Goal: Transaction & Acquisition: Purchase product/service

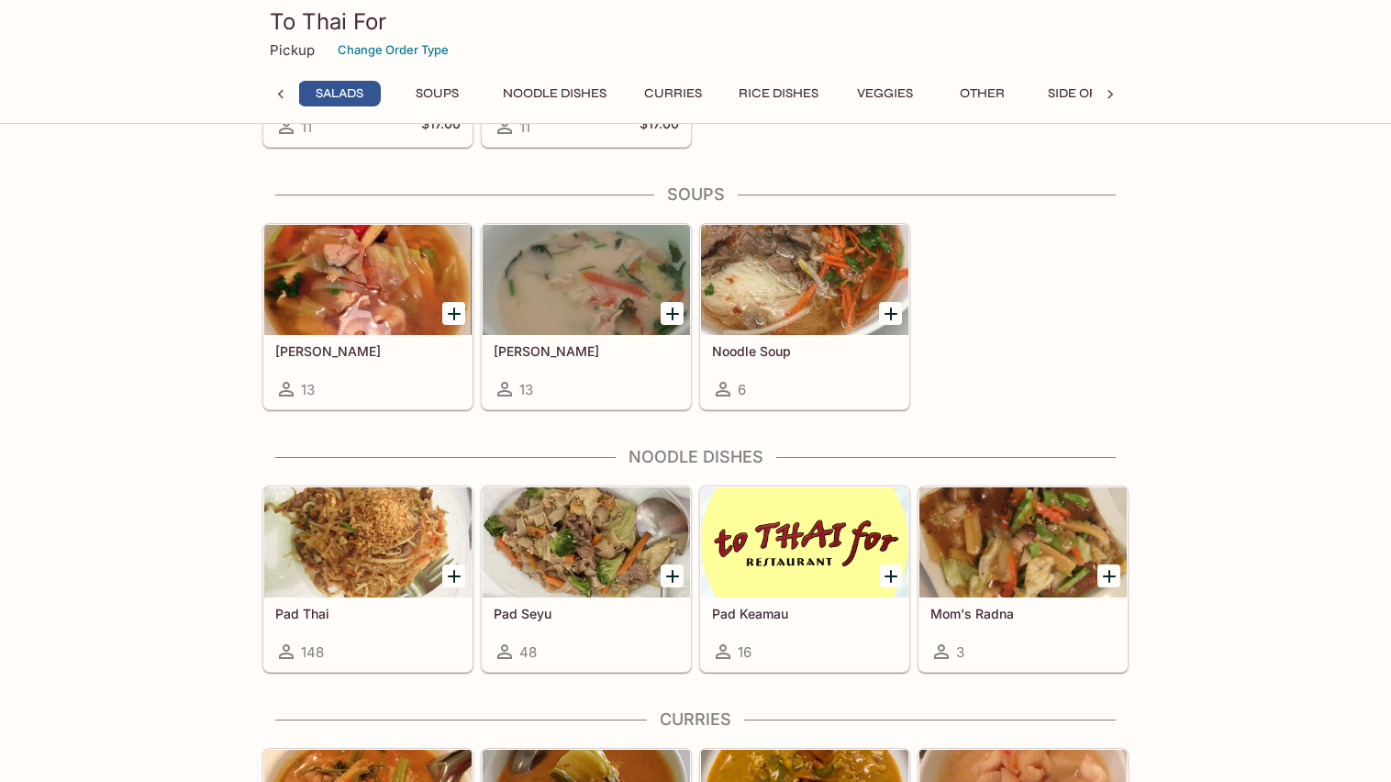
click at [314, 643] on span "148" at bounding box center [312, 651] width 23 height 17
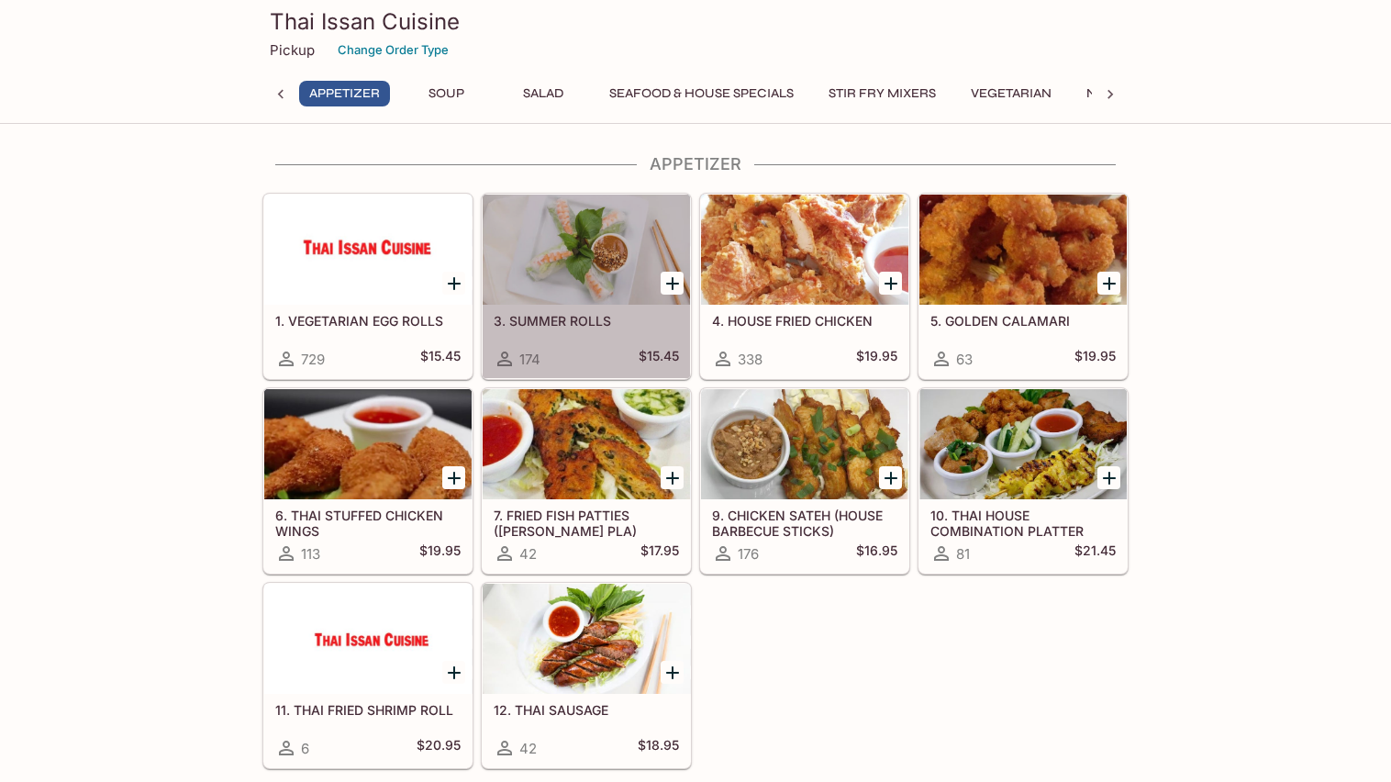
click at [590, 317] on h5 "3. SUMMER ROLLS" at bounding box center [586, 321] width 185 height 16
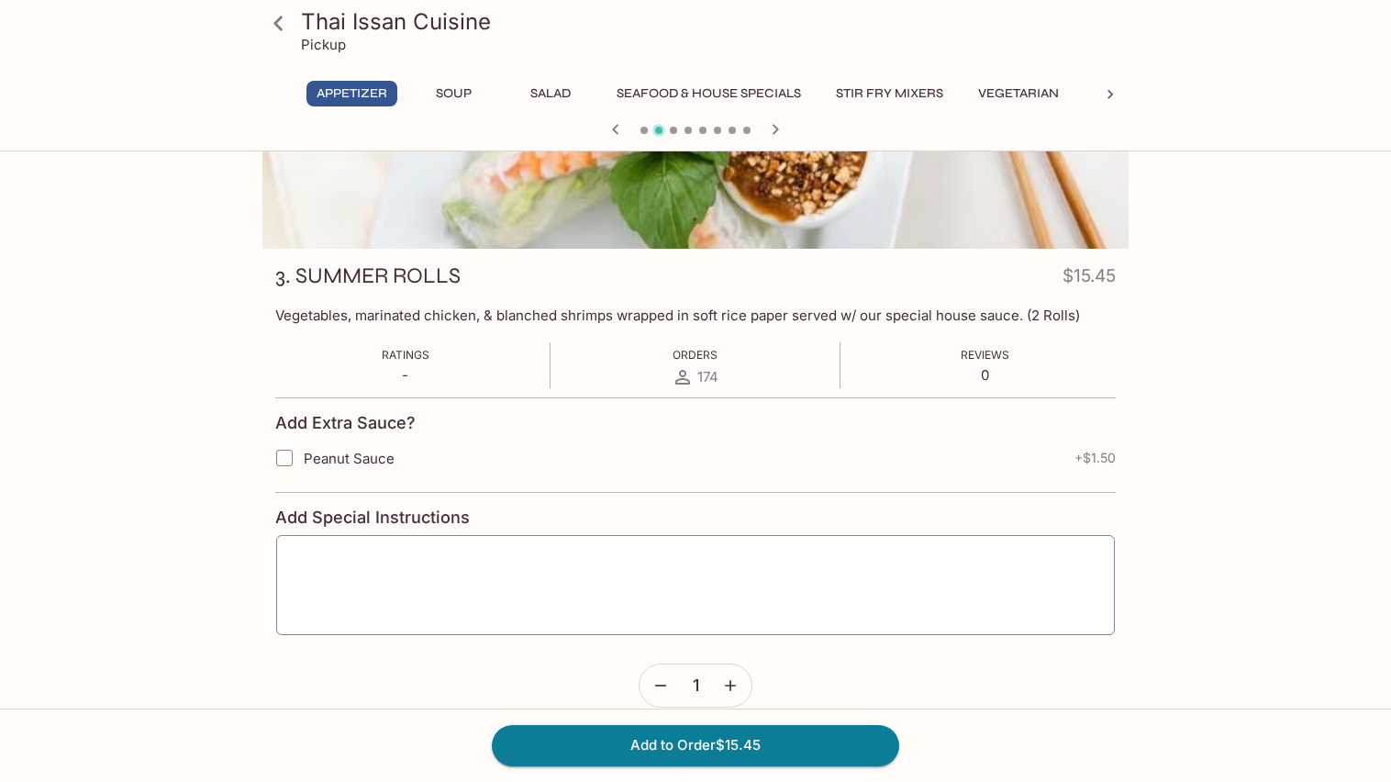
scroll to position [176, 0]
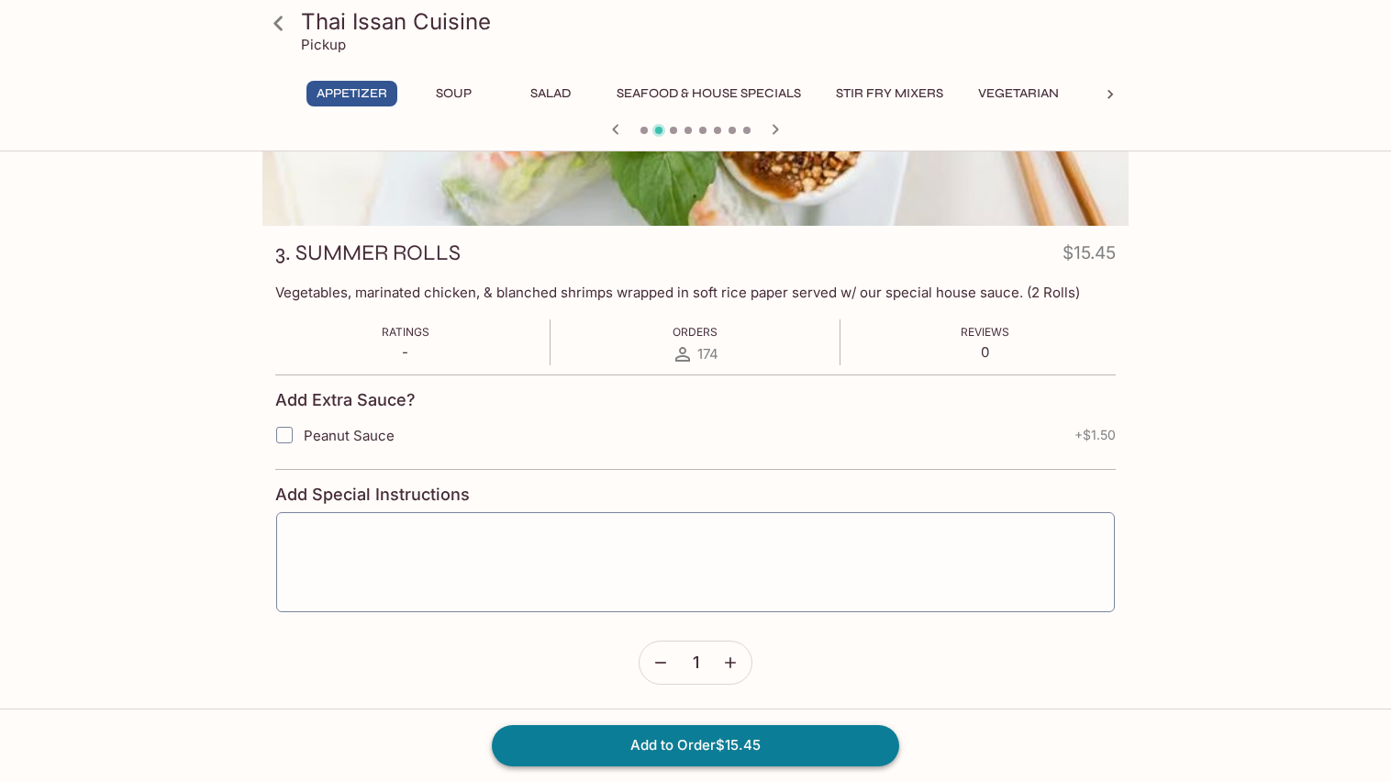
click at [698, 744] on button "Add to Order $15.45" at bounding box center [696, 745] width 408 height 40
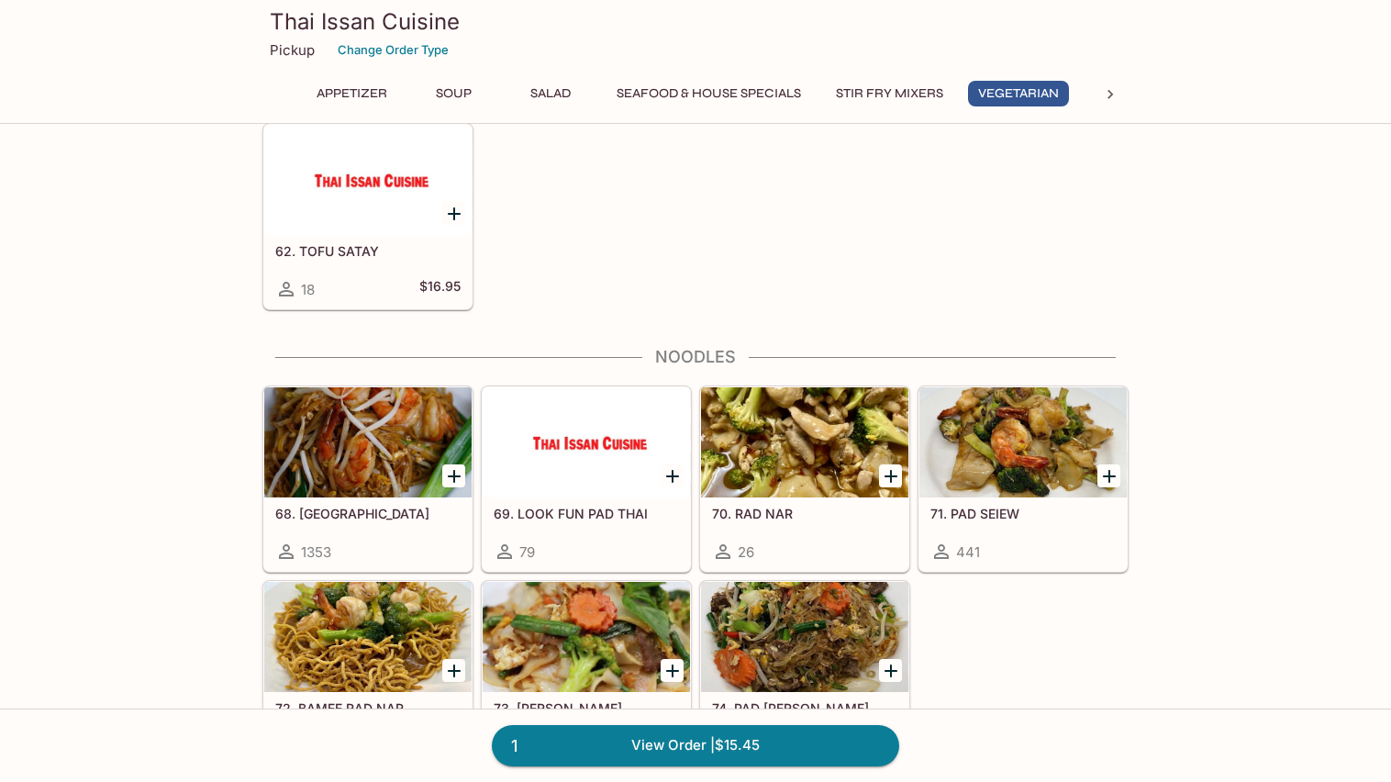
scroll to position [2941, 0]
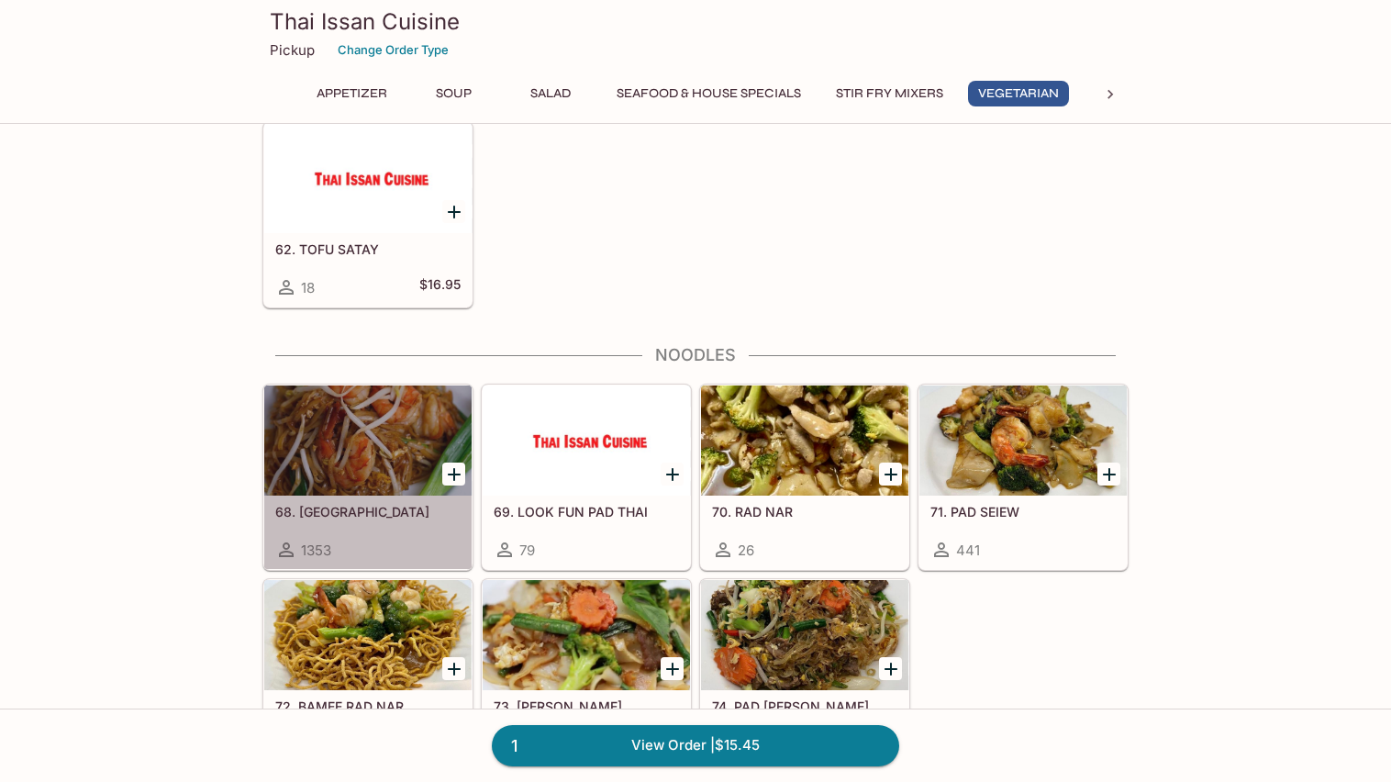
click at [376, 435] on div at bounding box center [367, 440] width 207 height 110
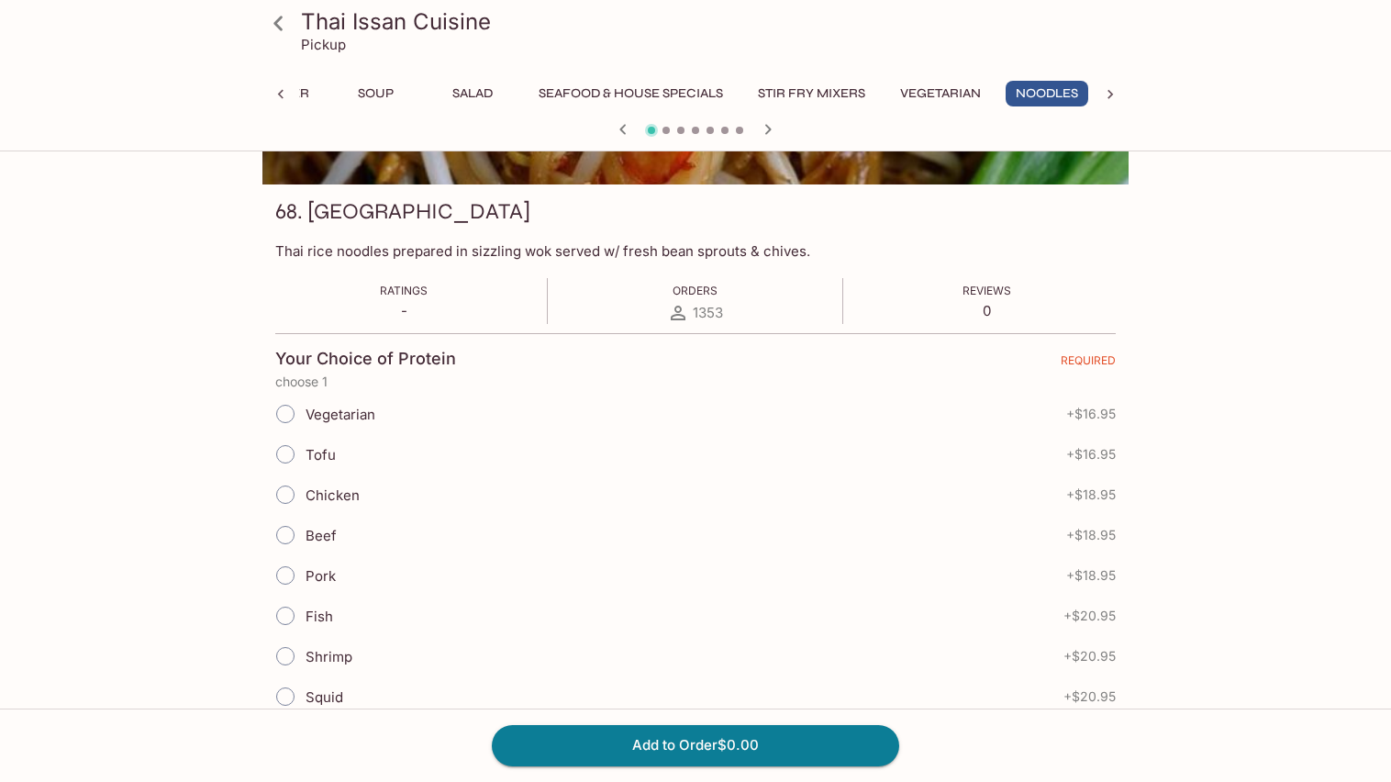
scroll to position [218, 0]
click at [285, 491] on input "Chicken" at bounding box center [285, 494] width 39 height 39
radio input "true"
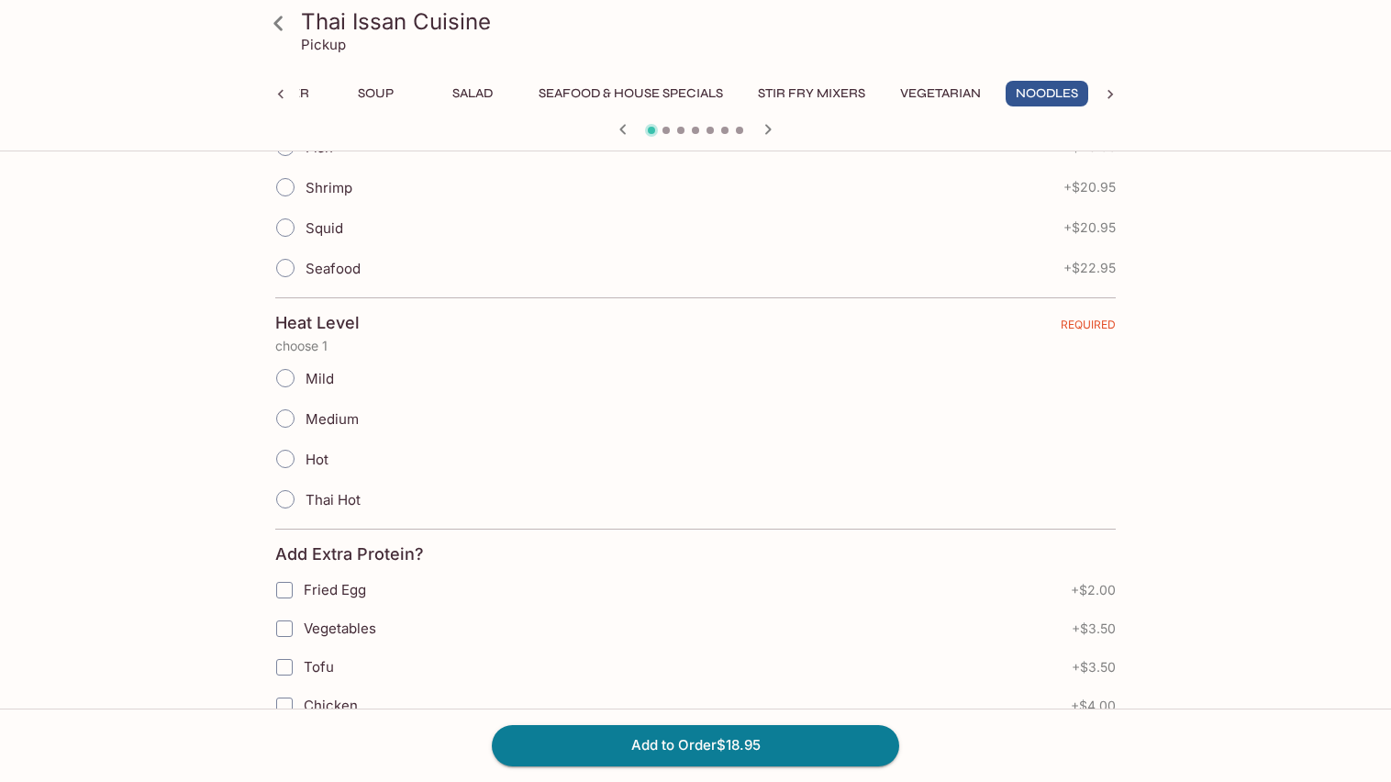
scroll to position [690, 0]
click at [285, 366] on input "Mild" at bounding box center [285, 374] width 39 height 39
radio input "true"
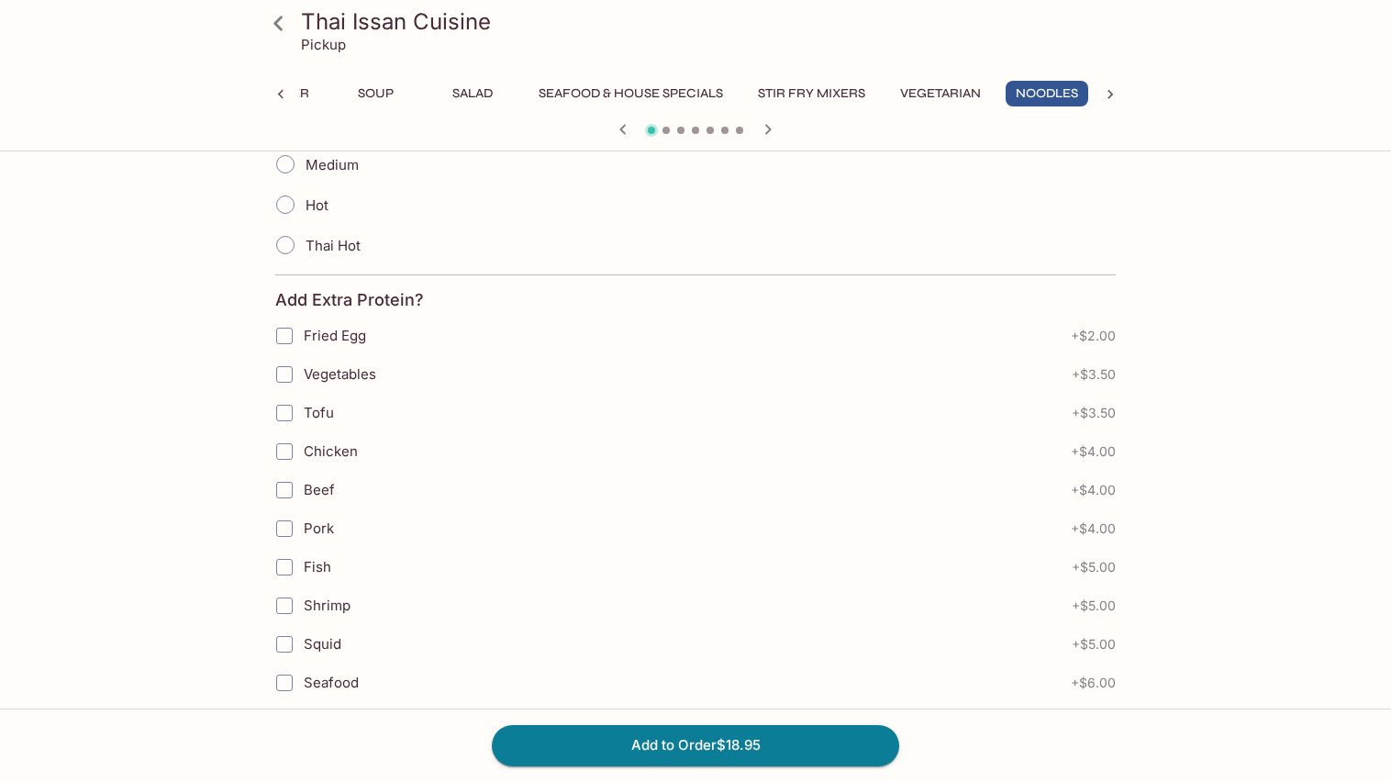
scroll to position [953, 0]
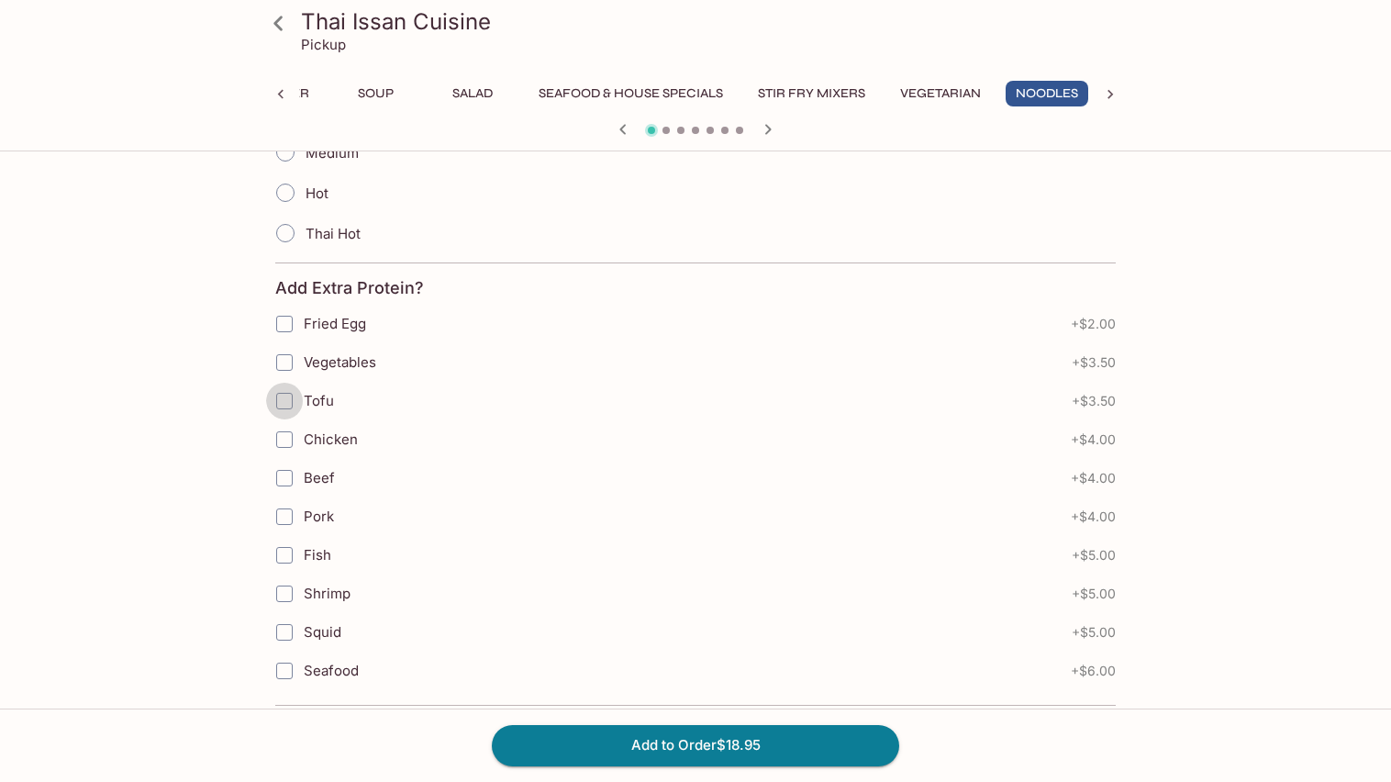
click at [285, 390] on input "Tofu" at bounding box center [284, 401] width 37 height 37
checkbox input "true"
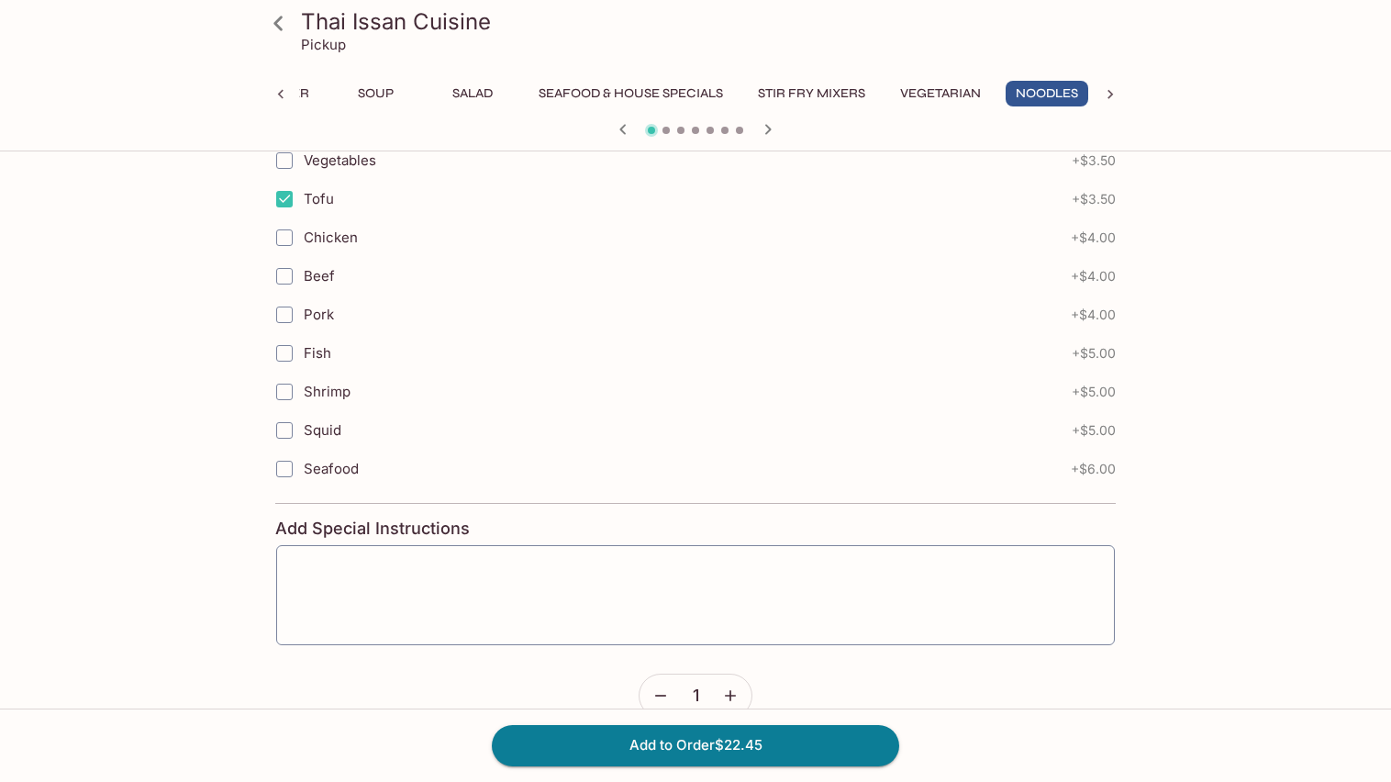
scroll to position [1158, 0]
click at [689, 746] on button "Add to Order $22.45" at bounding box center [696, 745] width 408 height 40
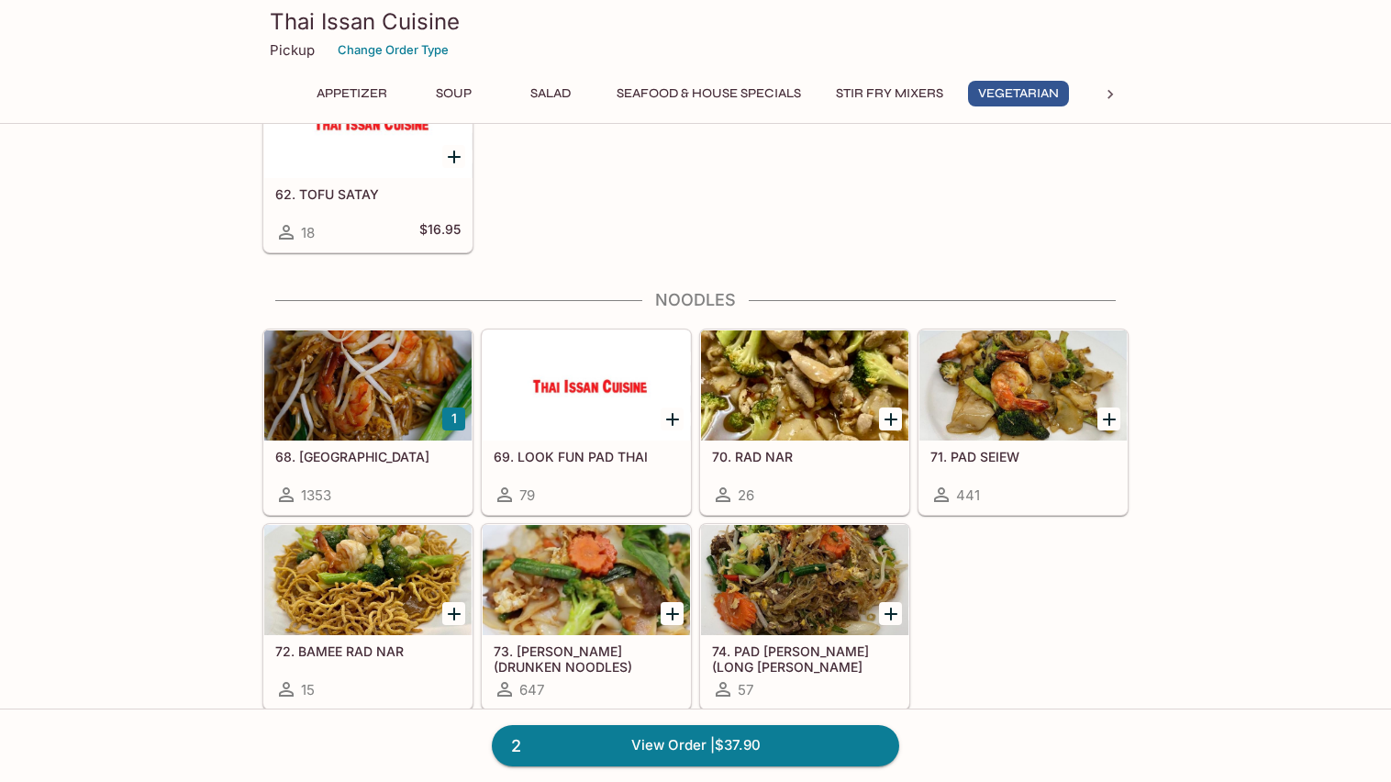
scroll to position [3001, 0]
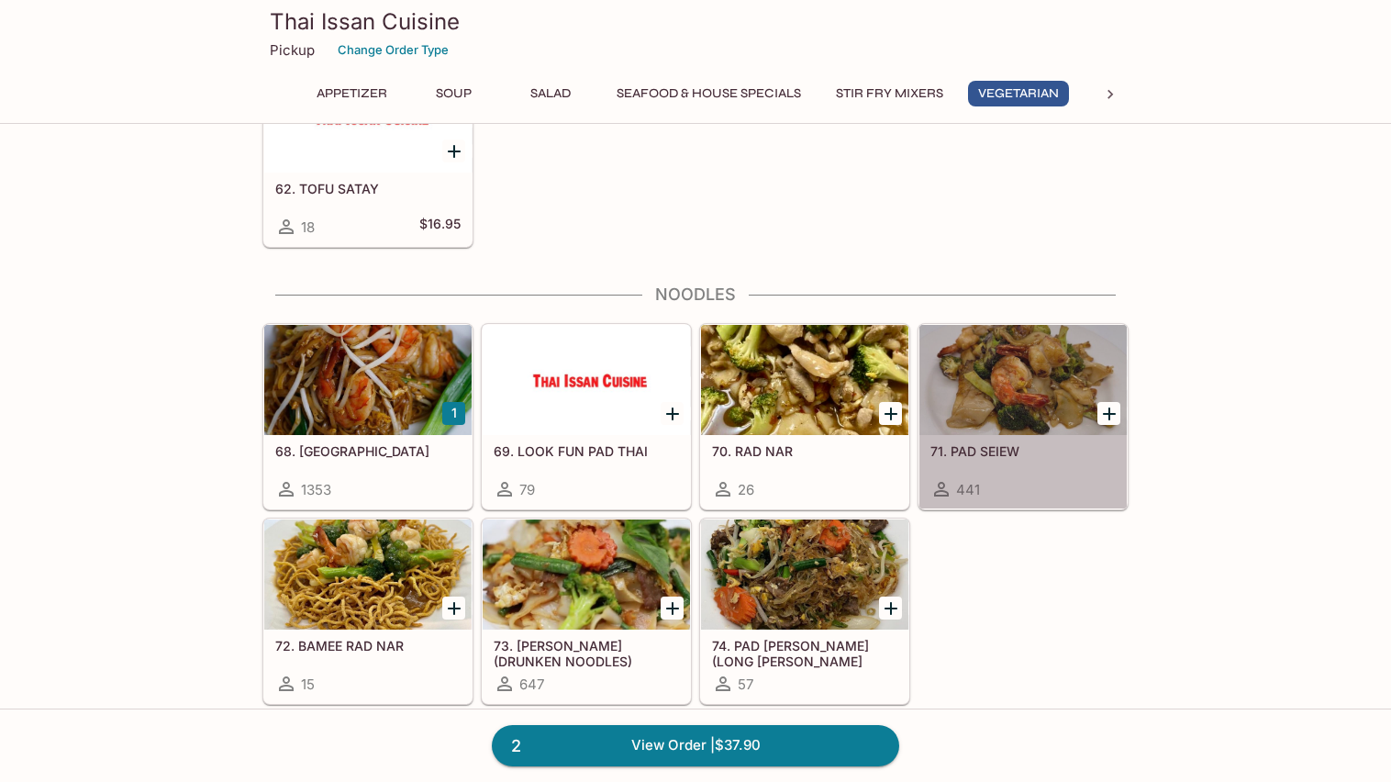
click at [1019, 367] on div at bounding box center [1023, 380] width 207 height 110
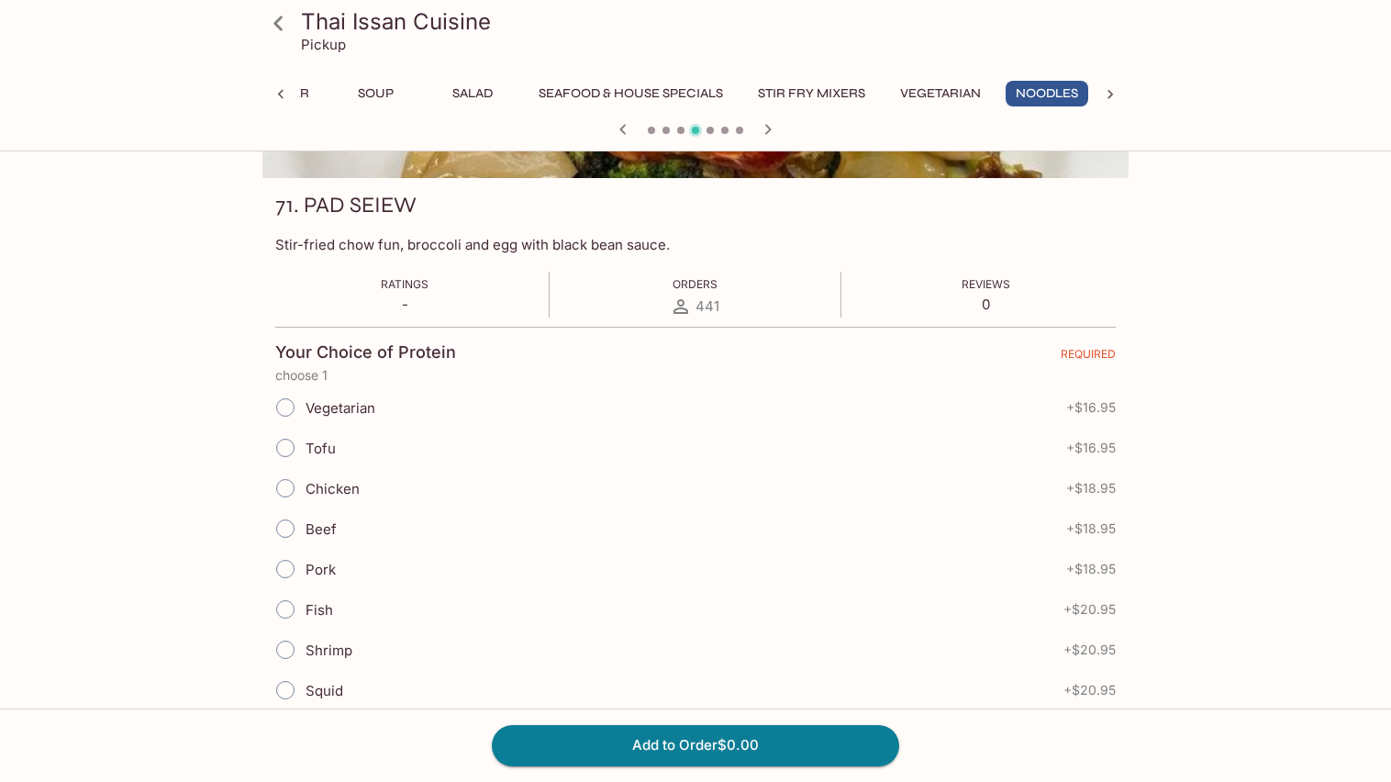
scroll to position [226, 0]
click at [286, 528] on input "Beef" at bounding box center [285, 527] width 39 height 39
radio input "true"
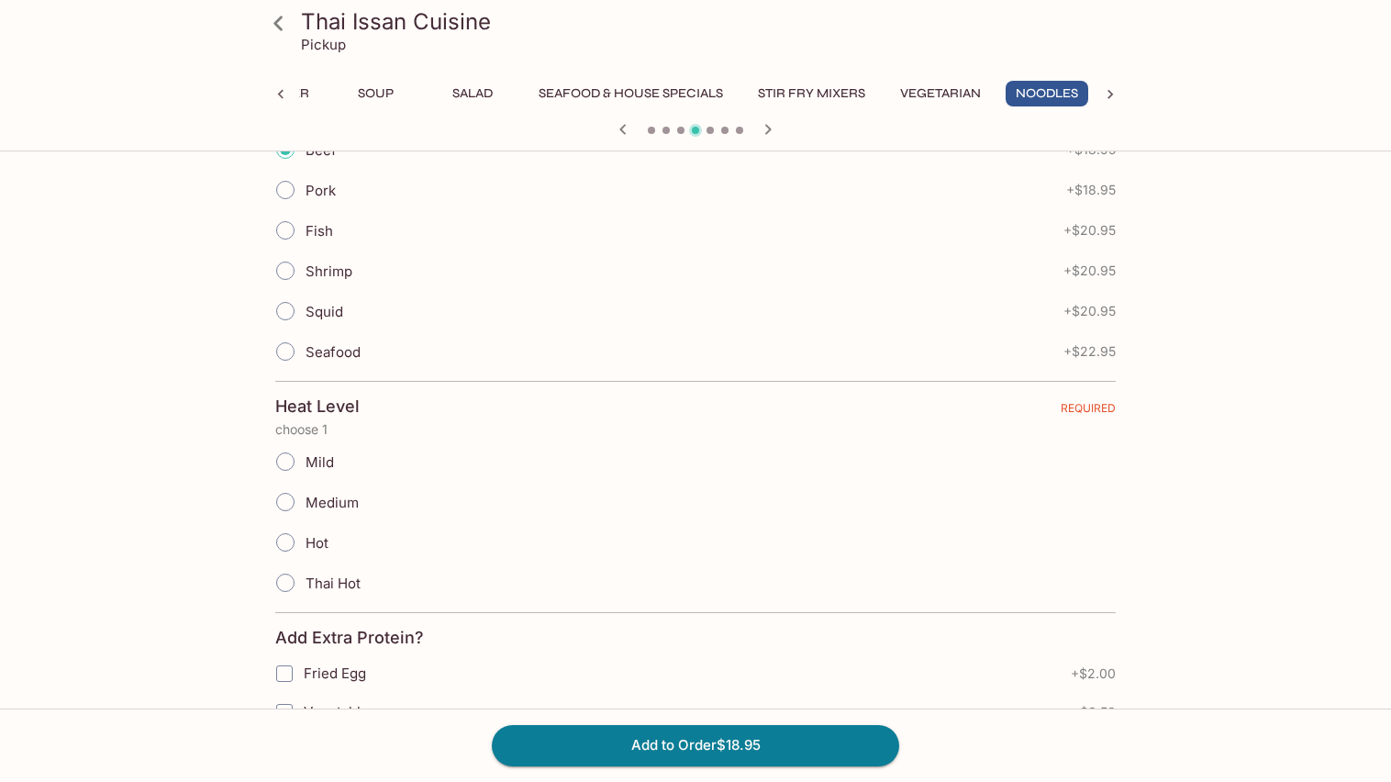
scroll to position [615, 0]
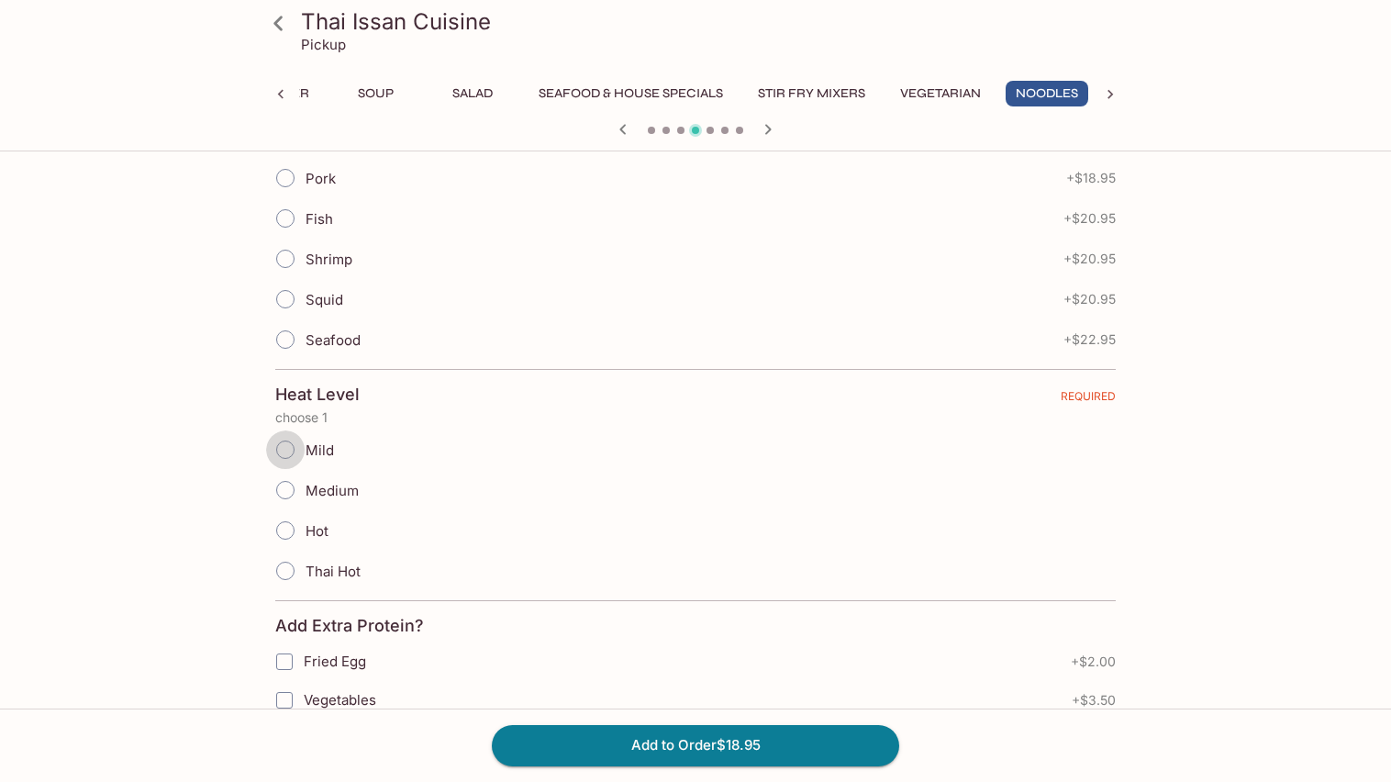
click at [285, 442] on input "Mild" at bounding box center [285, 449] width 39 height 39
radio input "true"
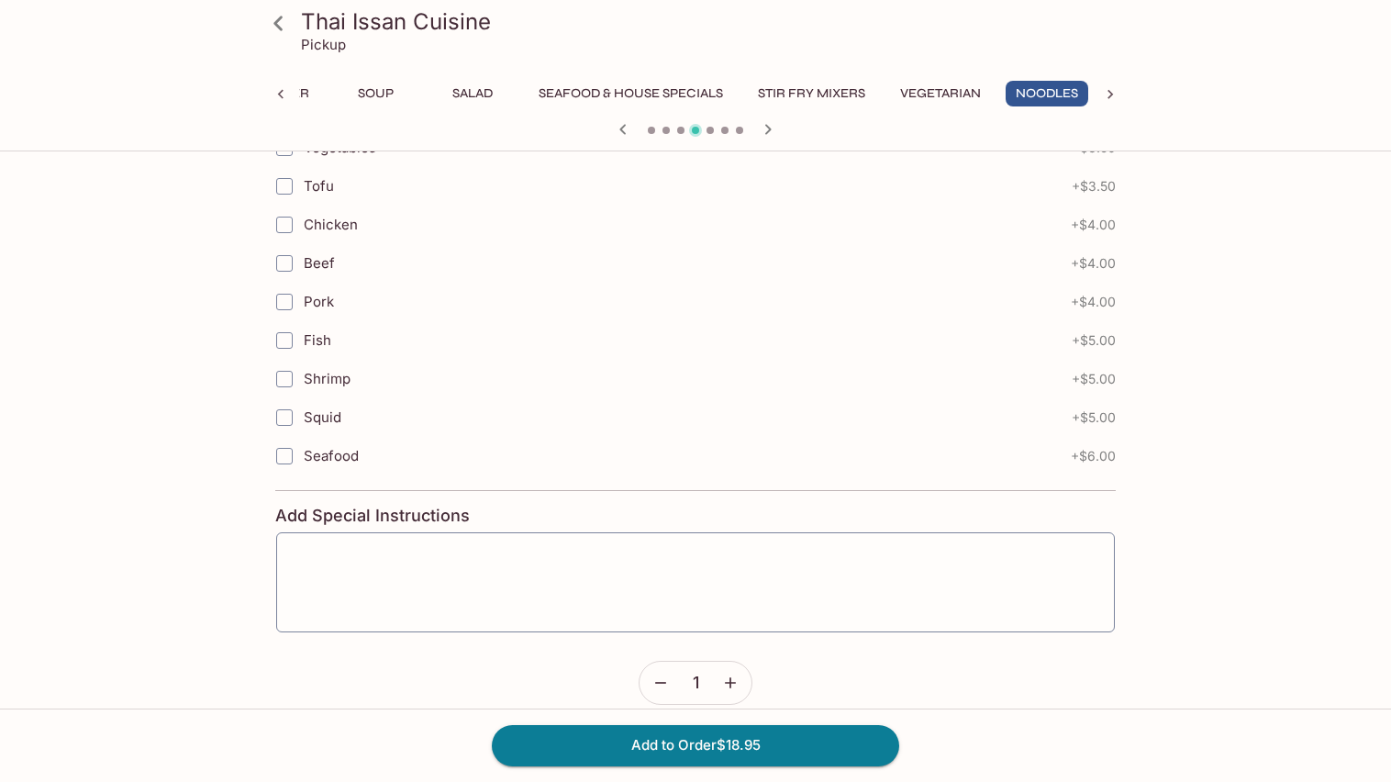
scroll to position [1174, 0]
click at [695, 747] on button "Add to Order $18.95" at bounding box center [696, 745] width 408 height 40
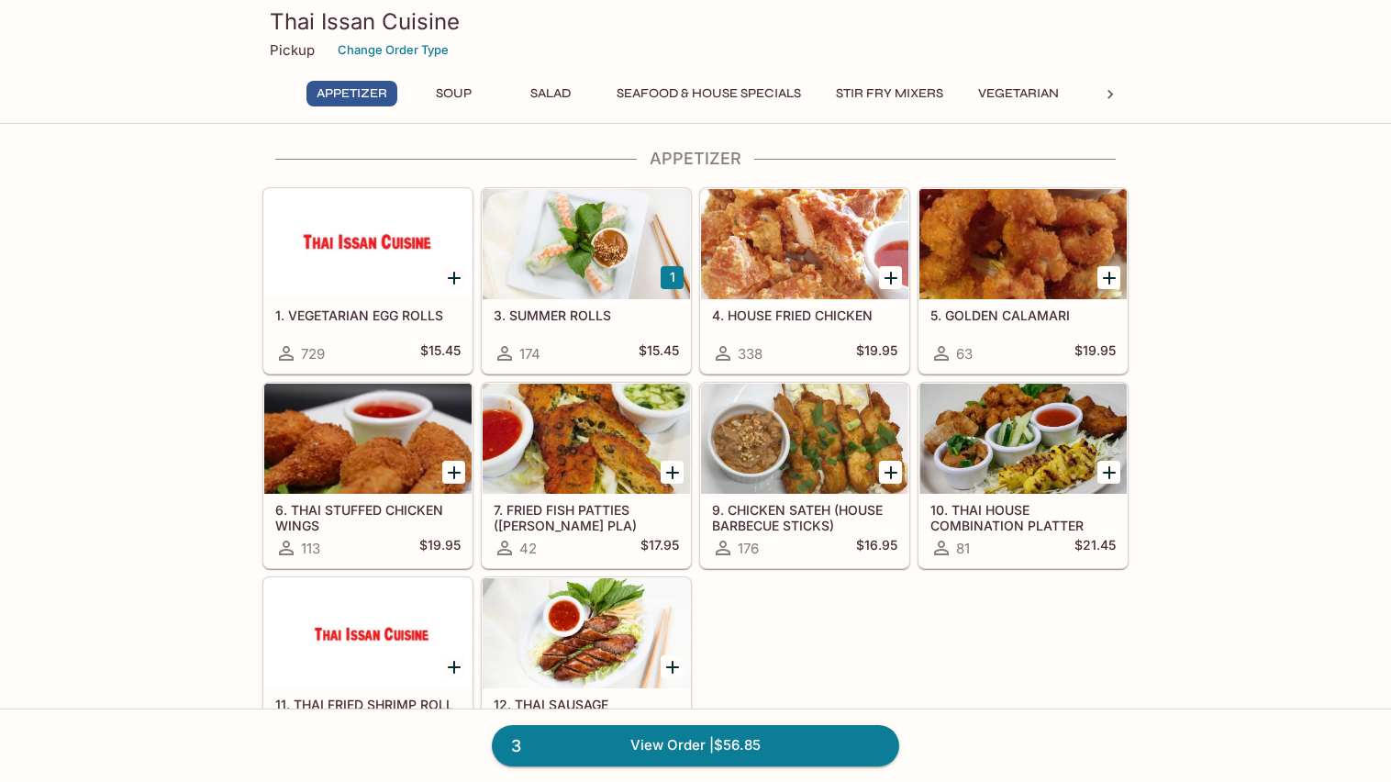
scroll to position [7, 0]
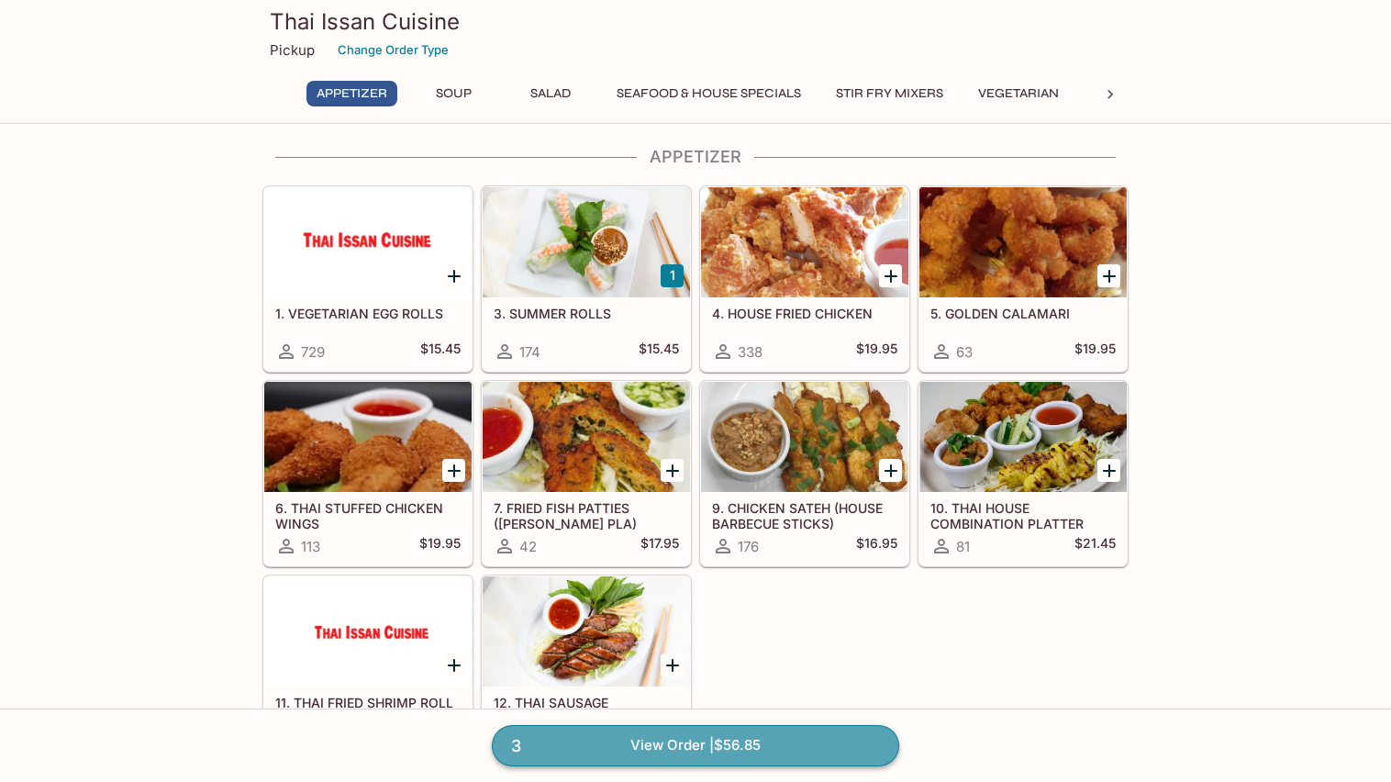
click at [688, 745] on link "3 View Order | $56.85" at bounding box center [696, 745] width 408 height 40
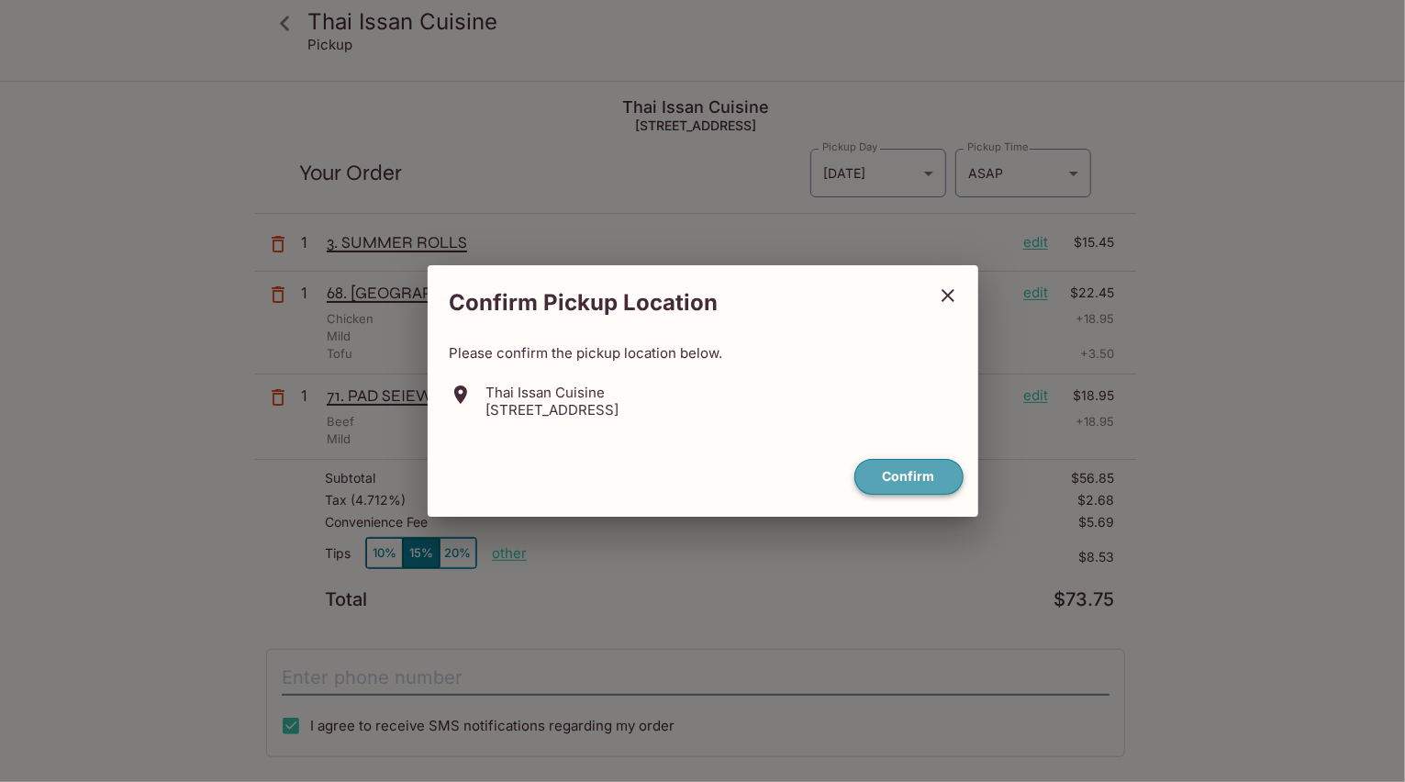
click at [901, 476] on button "Confirm" at bounding box center [908, 477] width 109 height 36
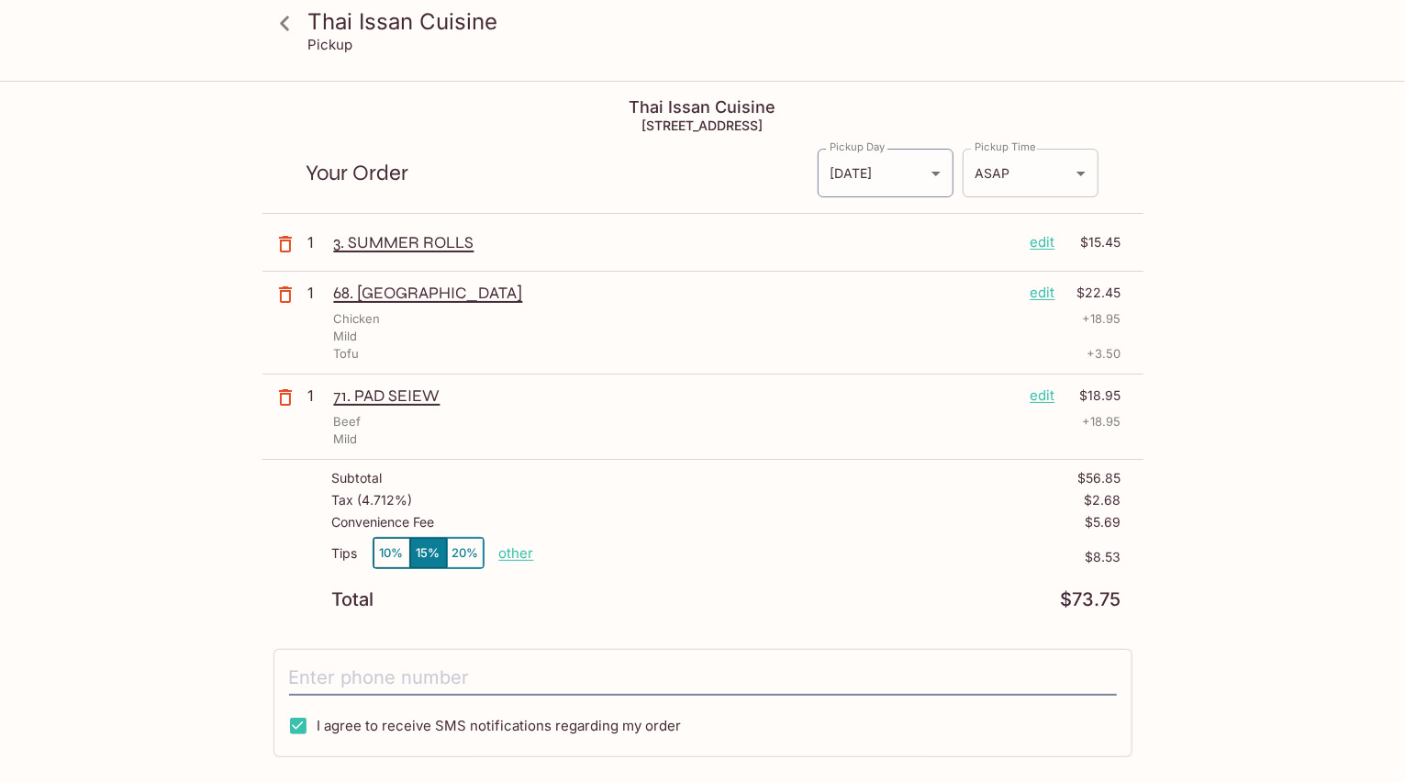
click at [1074, 172] on body "Thai Issan Cuisine Pickup Thai Issan Cuisine [STREET_ADDRESS] Your Order Pickup…" at bounding box center [702, 474] width 1405 height 782
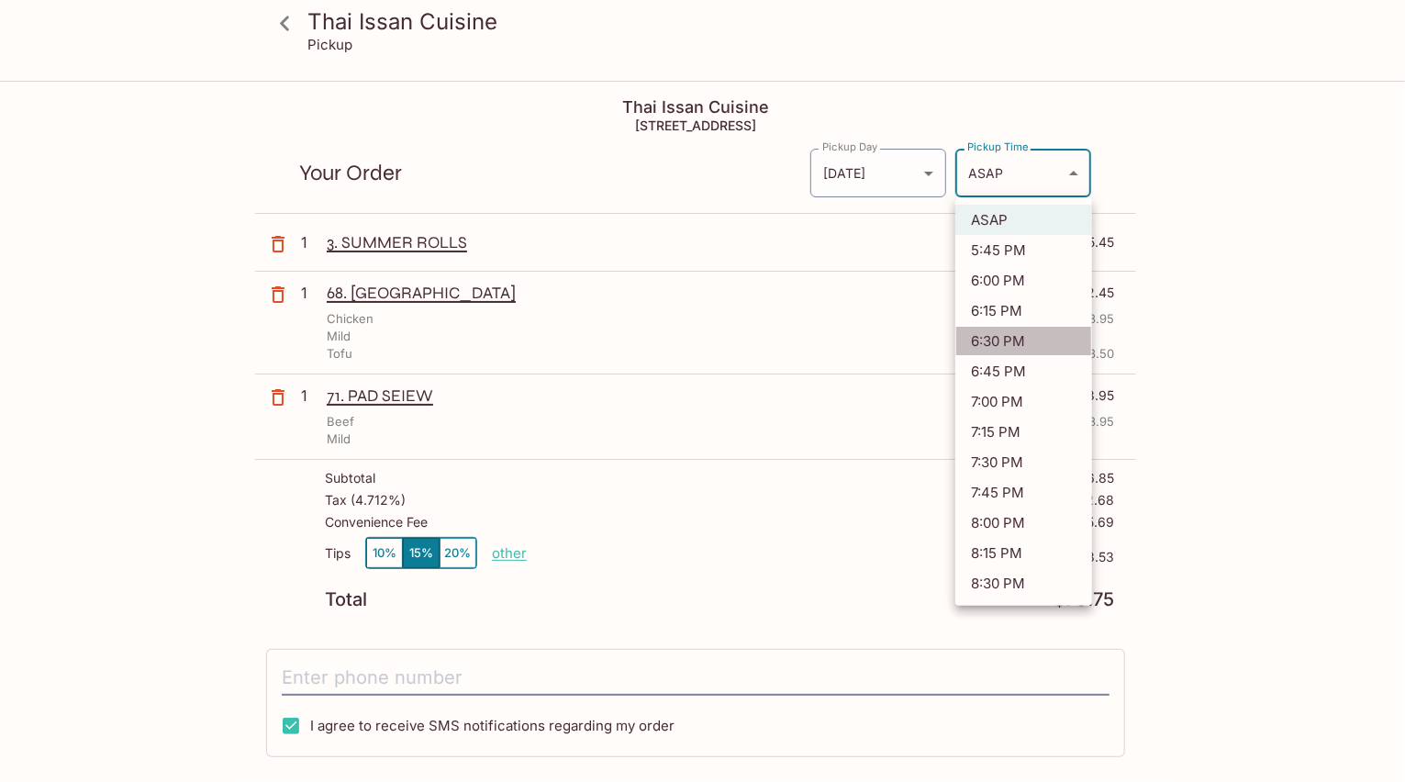
click at [1017, 337] on li "6:30 PM" at bounding box center [1023, 341] width 137 height 30
type input "[DATE]T04:30:15.936524Z"
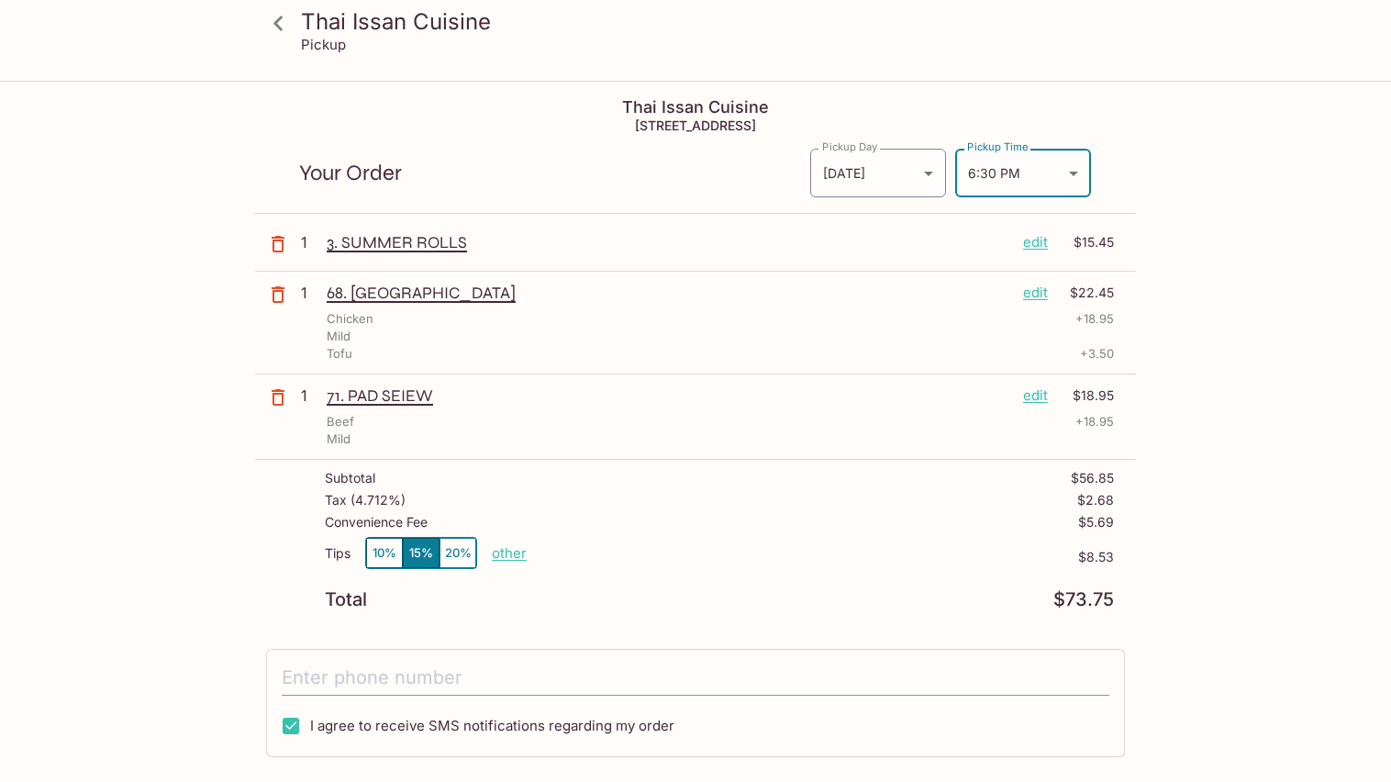
click at [417, 678] on input "tel" at bounding box center [696, 678] width 828 height 35
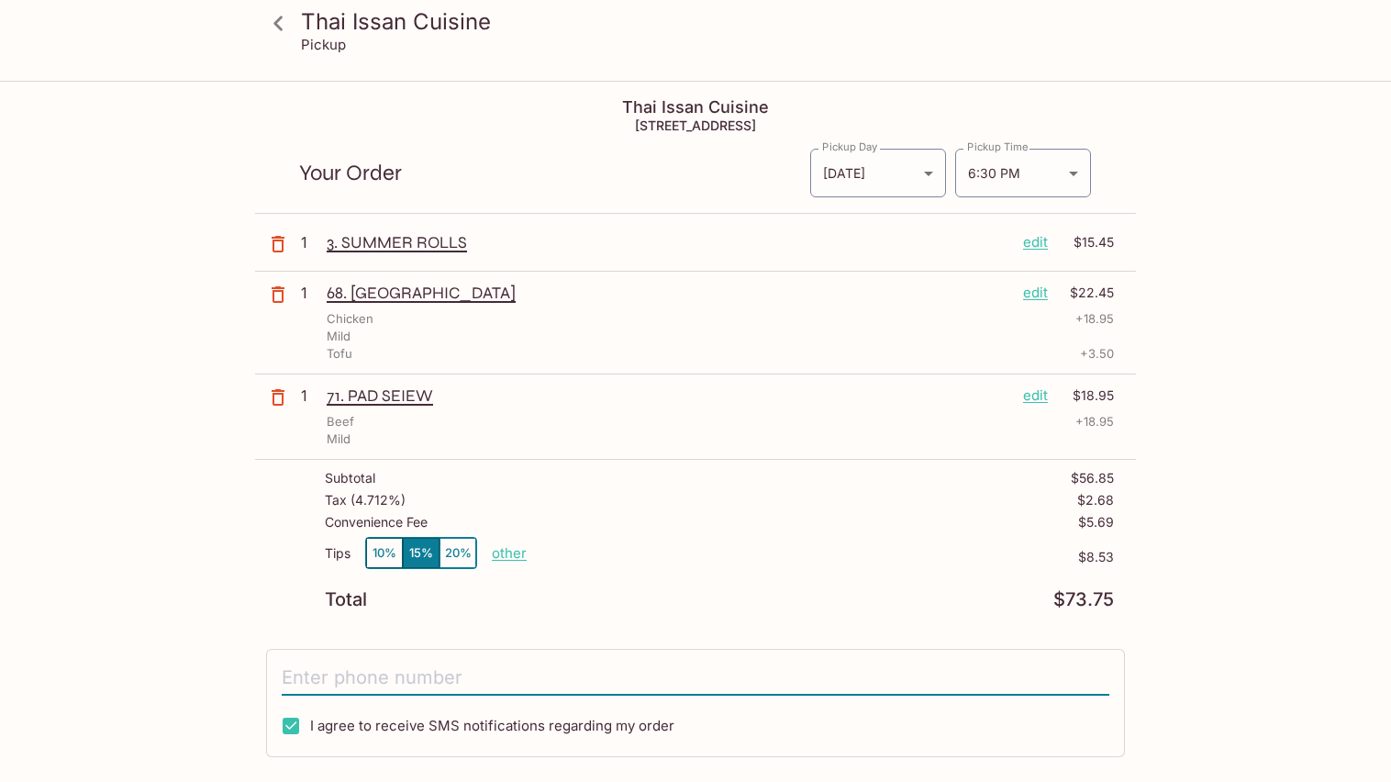
type input "[PHONE_NUMBER]"
click at [277, 21] on icon at bounding box center [278, 23] width 9 height 15
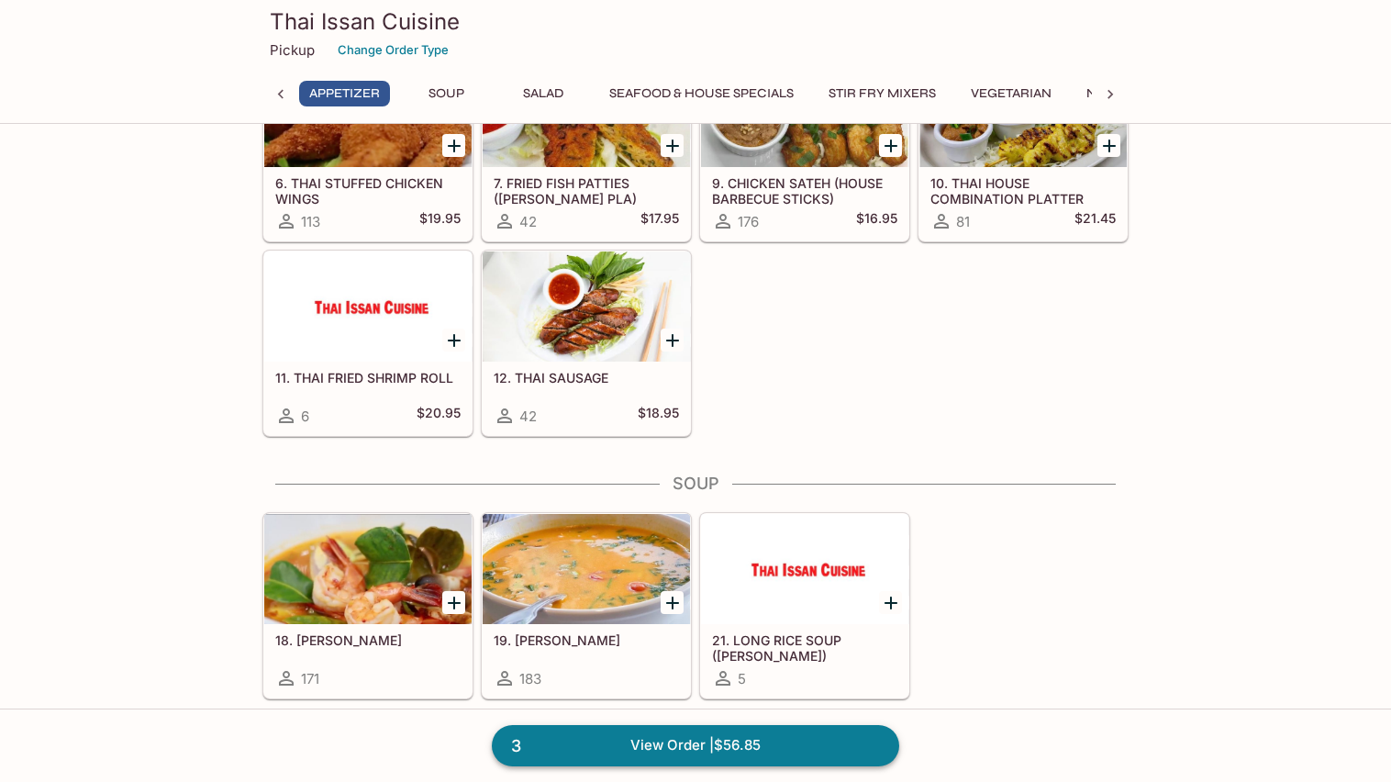
click at [684, 741] on link "3 View Order | $56.85" at bounding box center [696, 745] width 408 height 40
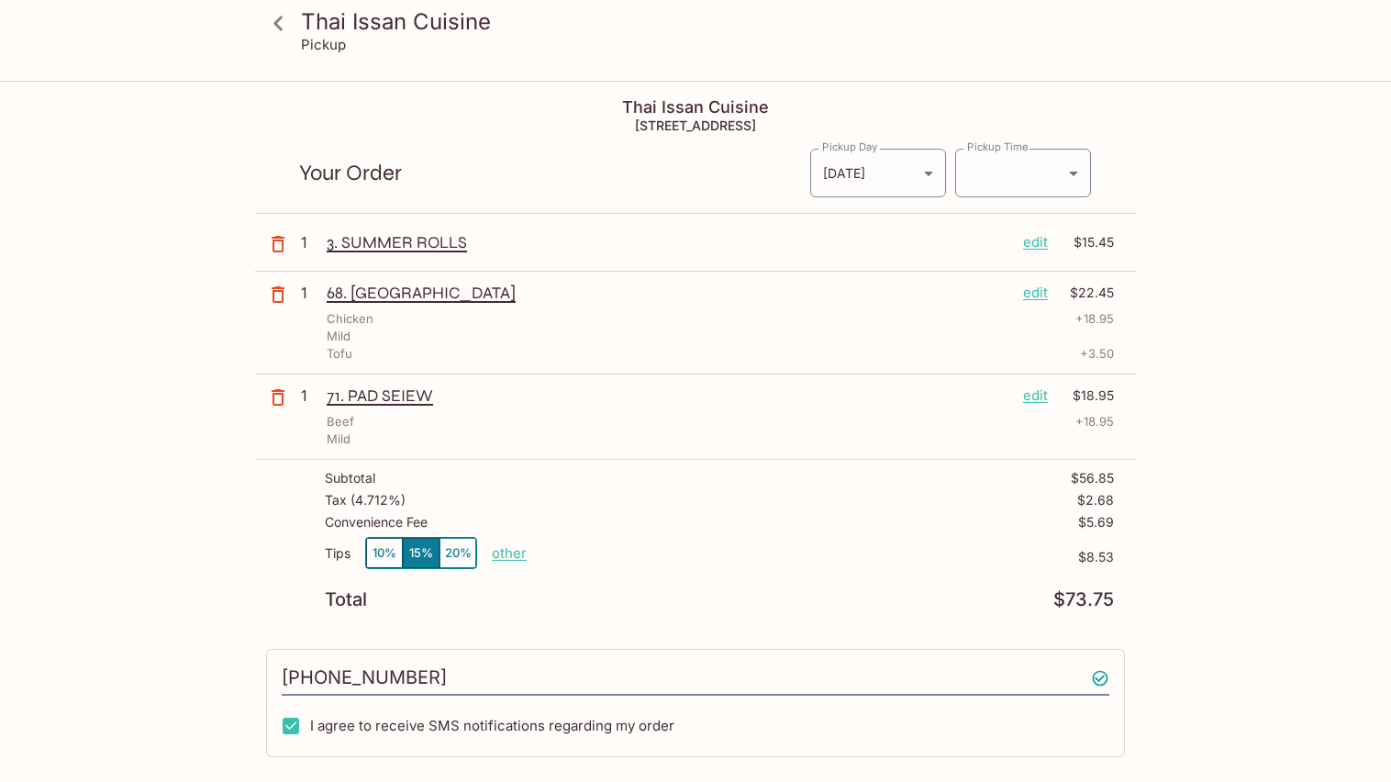
click at [1039, 245] on p "edit" at bounding box center [1035, 242] width 25 height 20
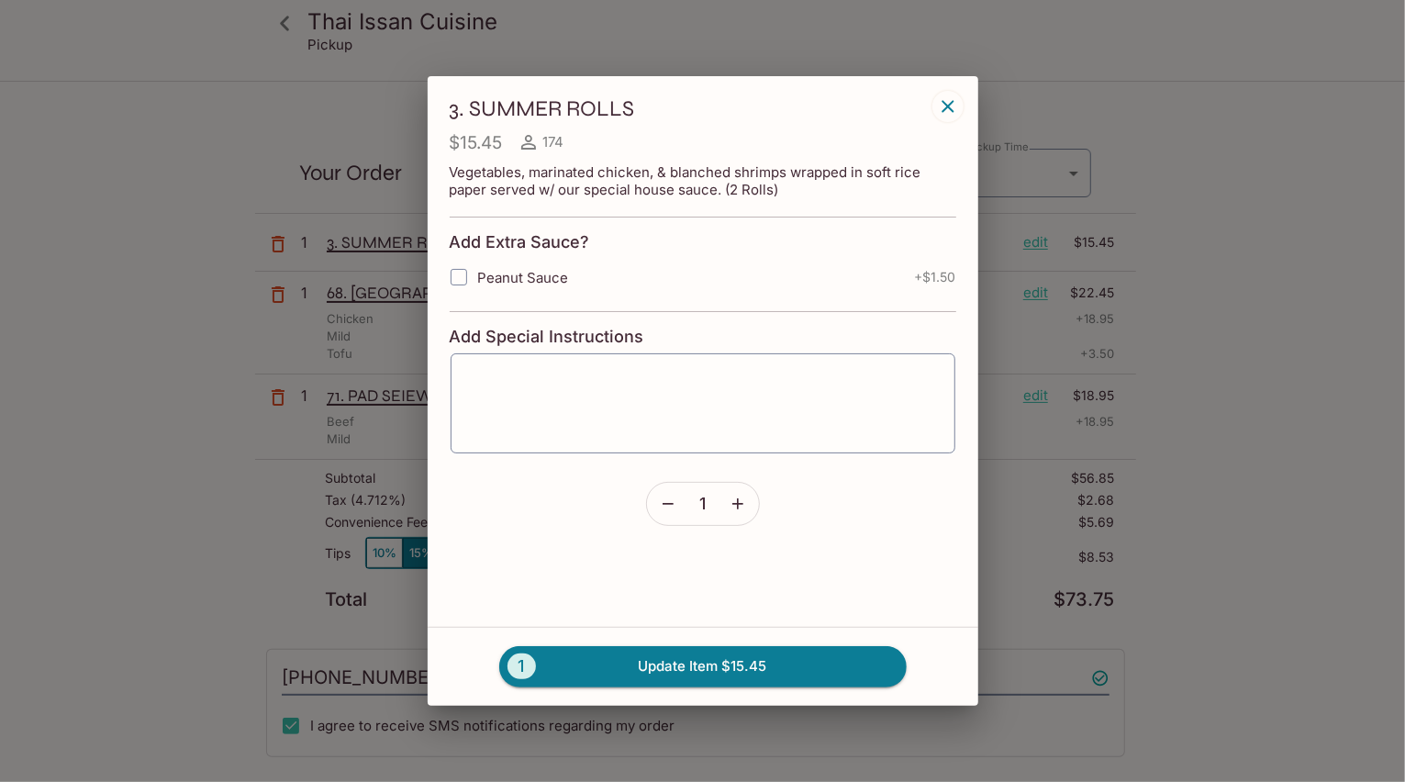
click at [743, 506] on icon "button" at bounding box center [738, 504] width 18 height 18
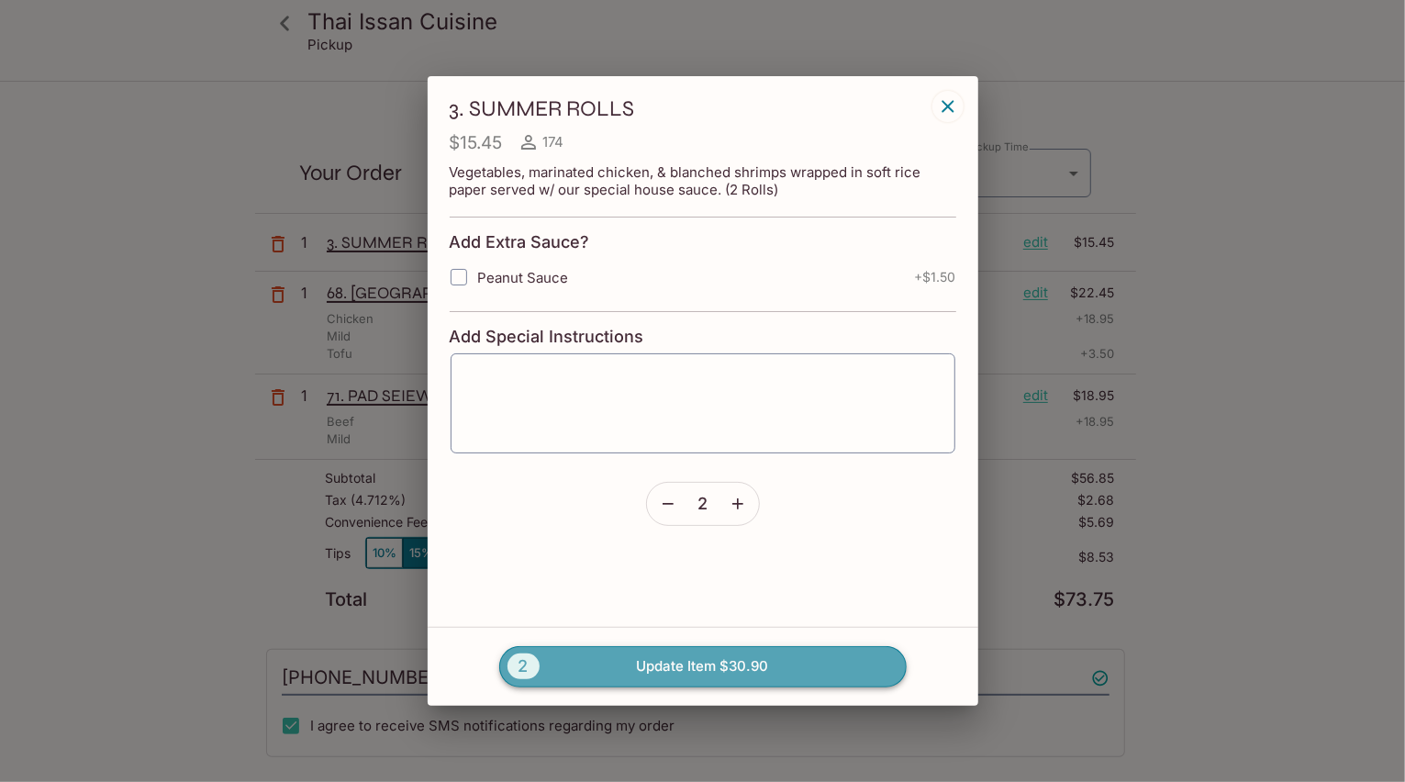
click at [701, 665] on button "2 Update Item $30.90" at bounding box center [703, 666] width 408 height 40
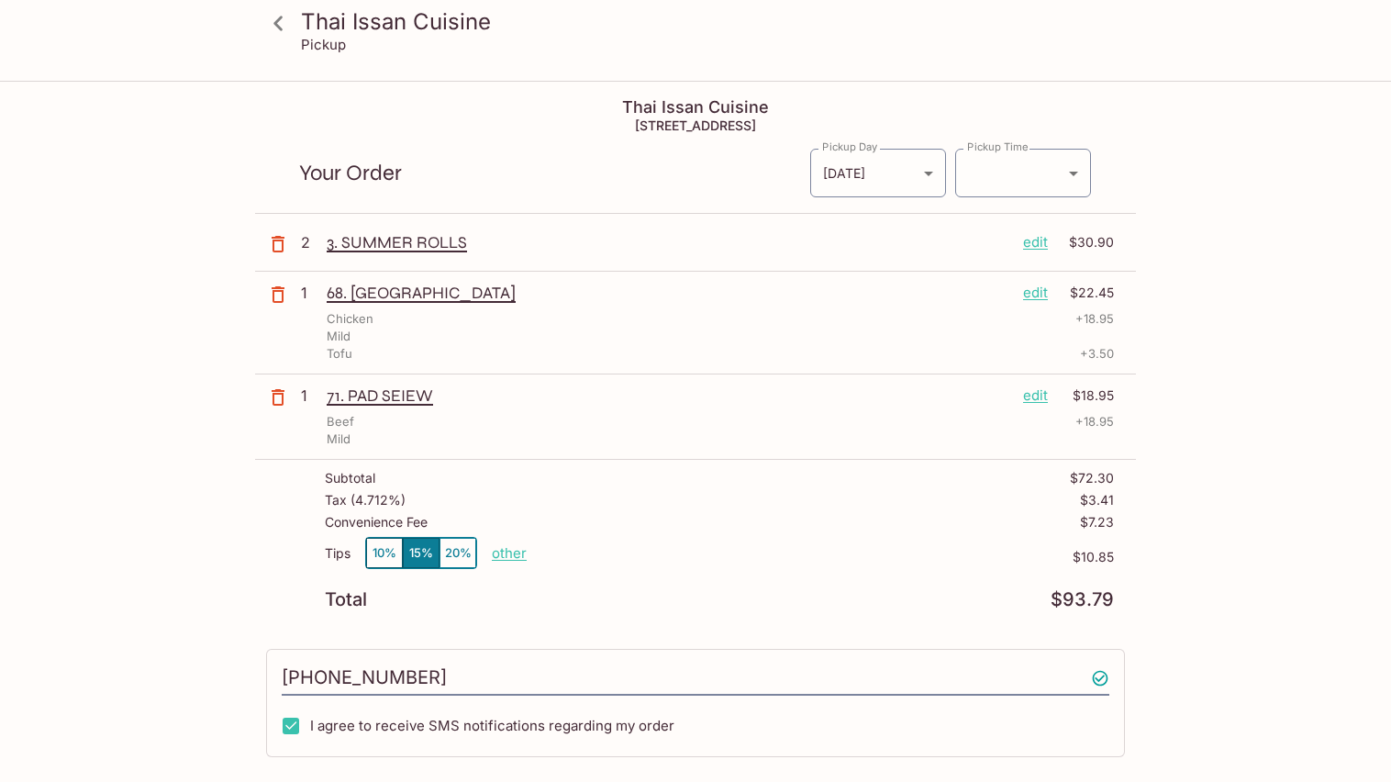
click at [1034, 241] on p "edit" at bounding box center [1035, 242] width 25 height 20
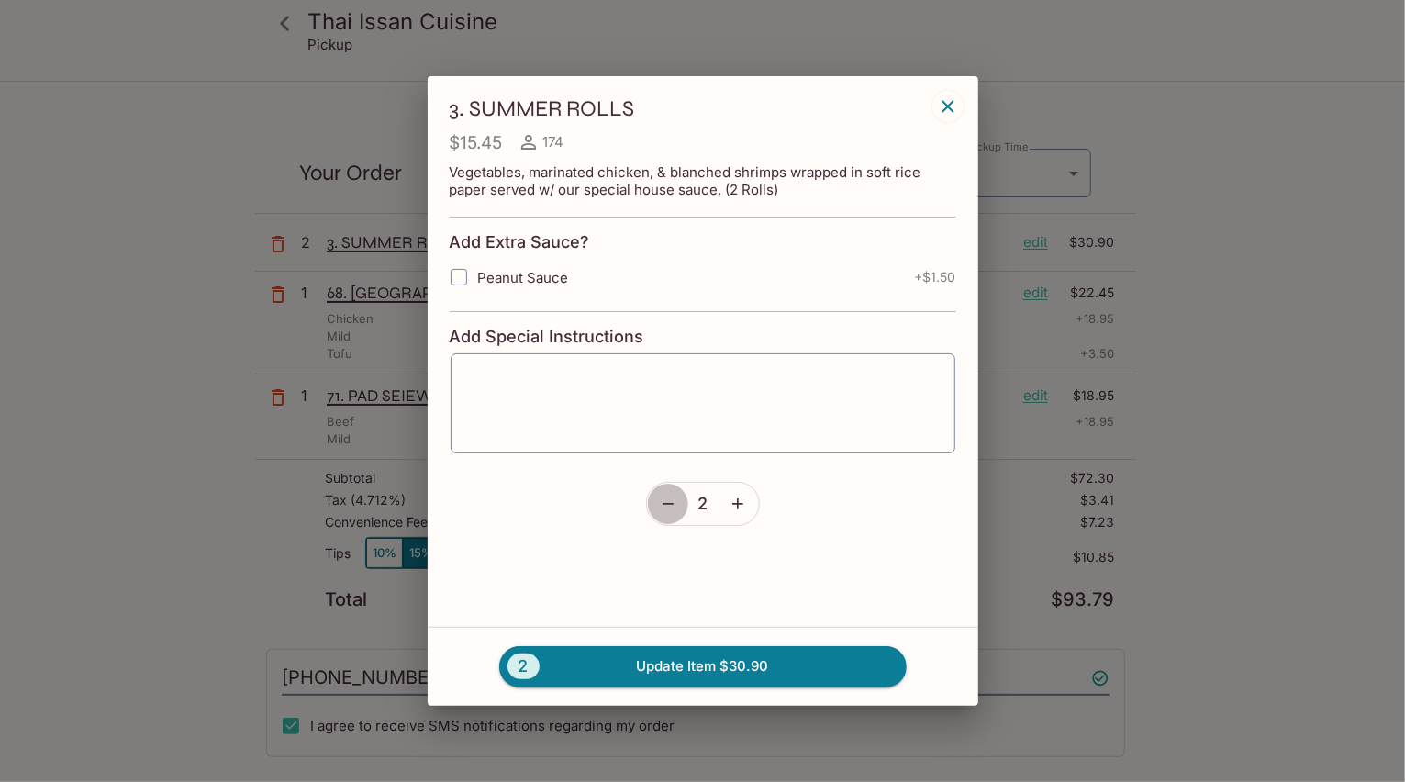
click at [664, 505] on icon "button" at bounding box center [668, 504] width 18 height 18
click at [728, 666] on button "1 Update Item $15.45" at bounding box center [703, 666] width 408 height 40
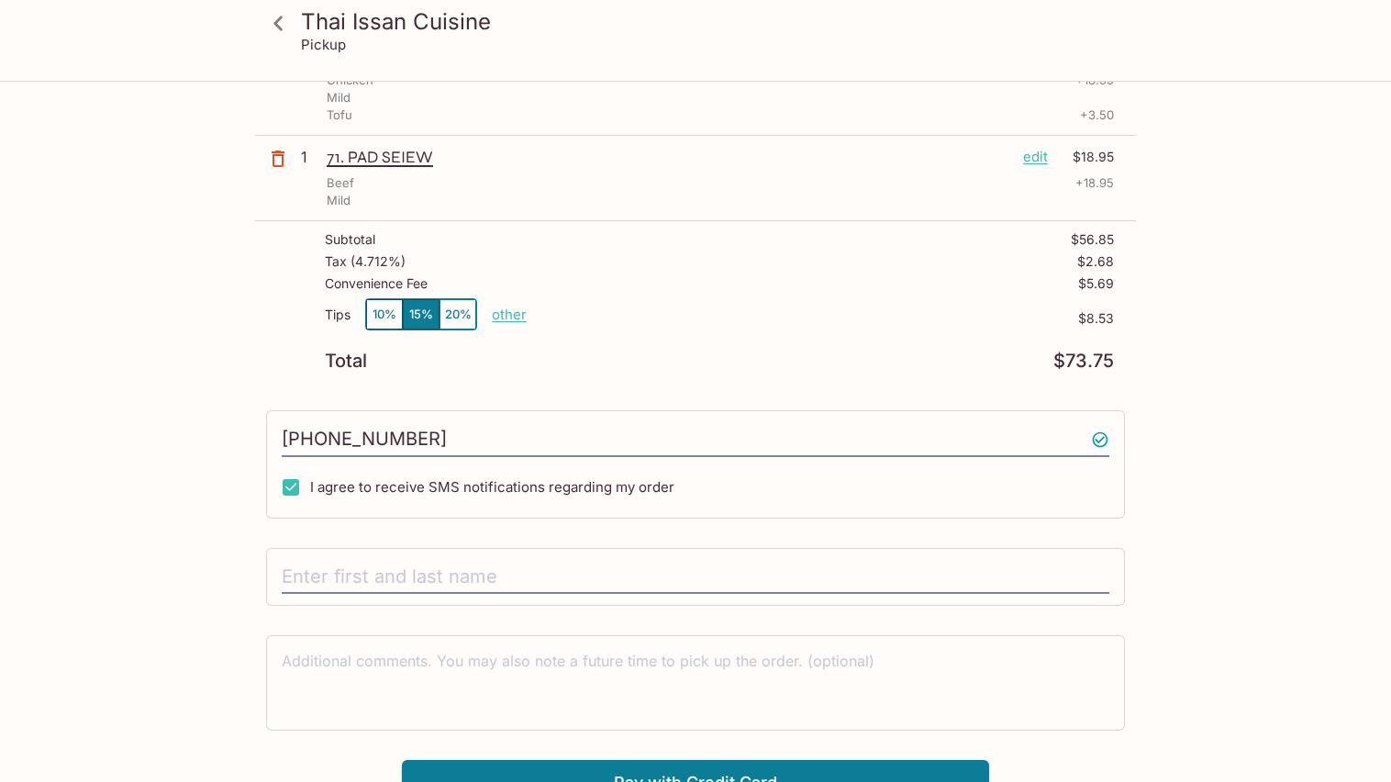
scroll to position [256, 0]
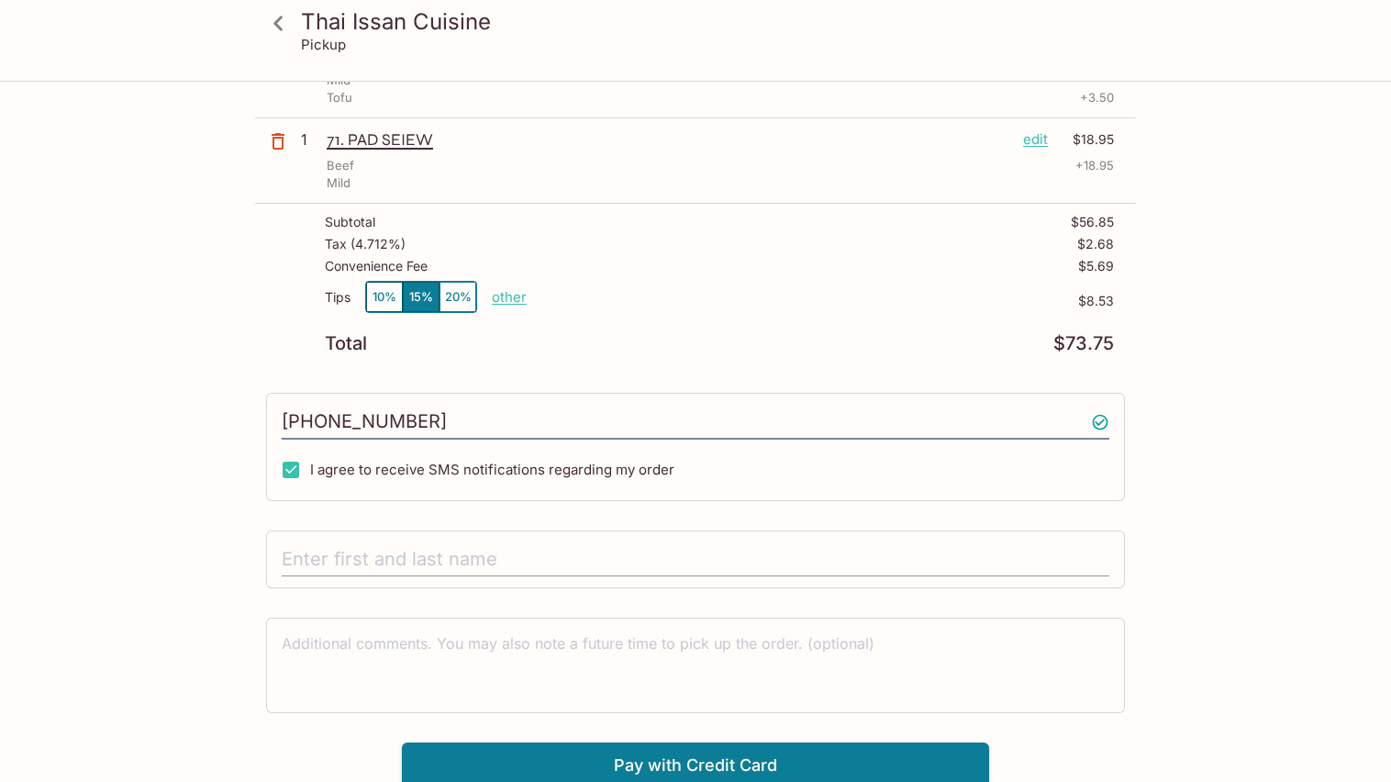
click at [359, 547] on input "text" at bounding box center [696, 559] width 828 height 35
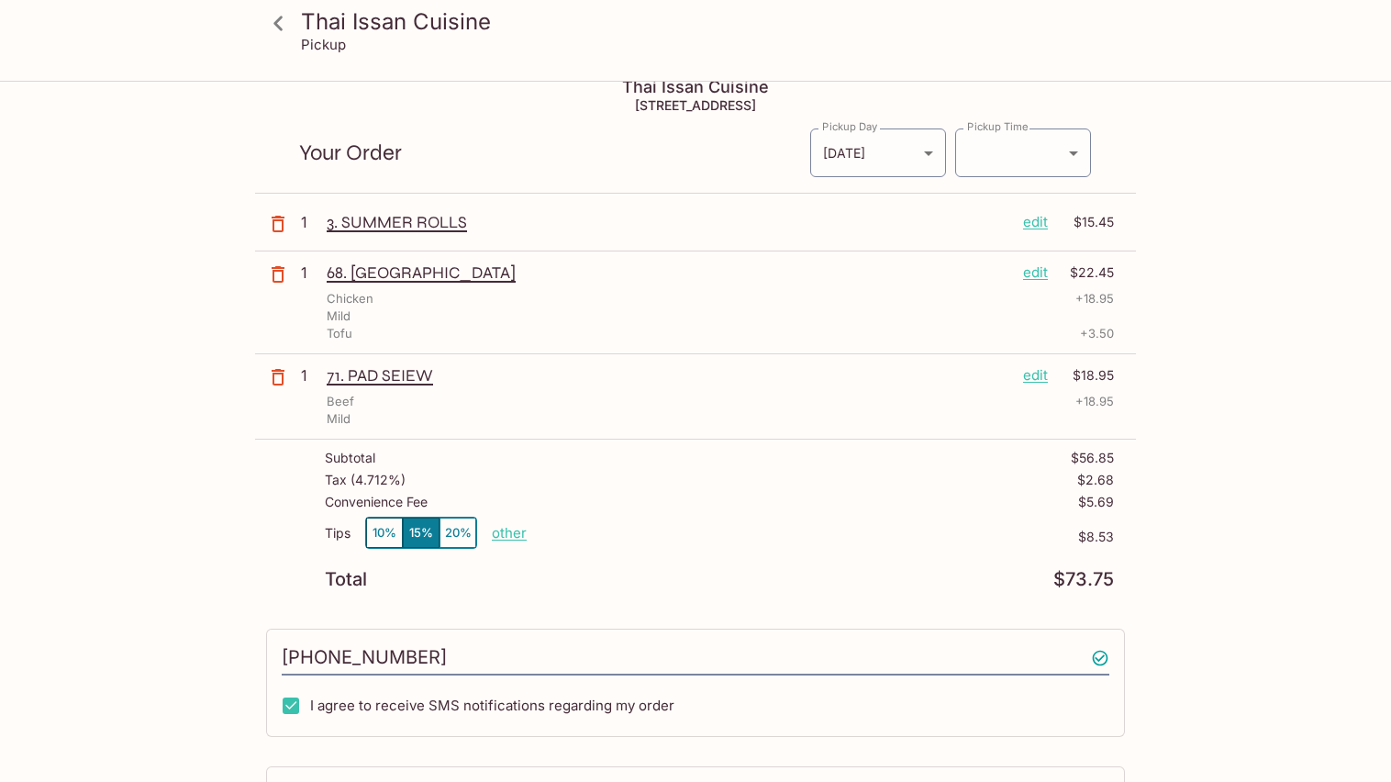
scroll to position [0, 0]
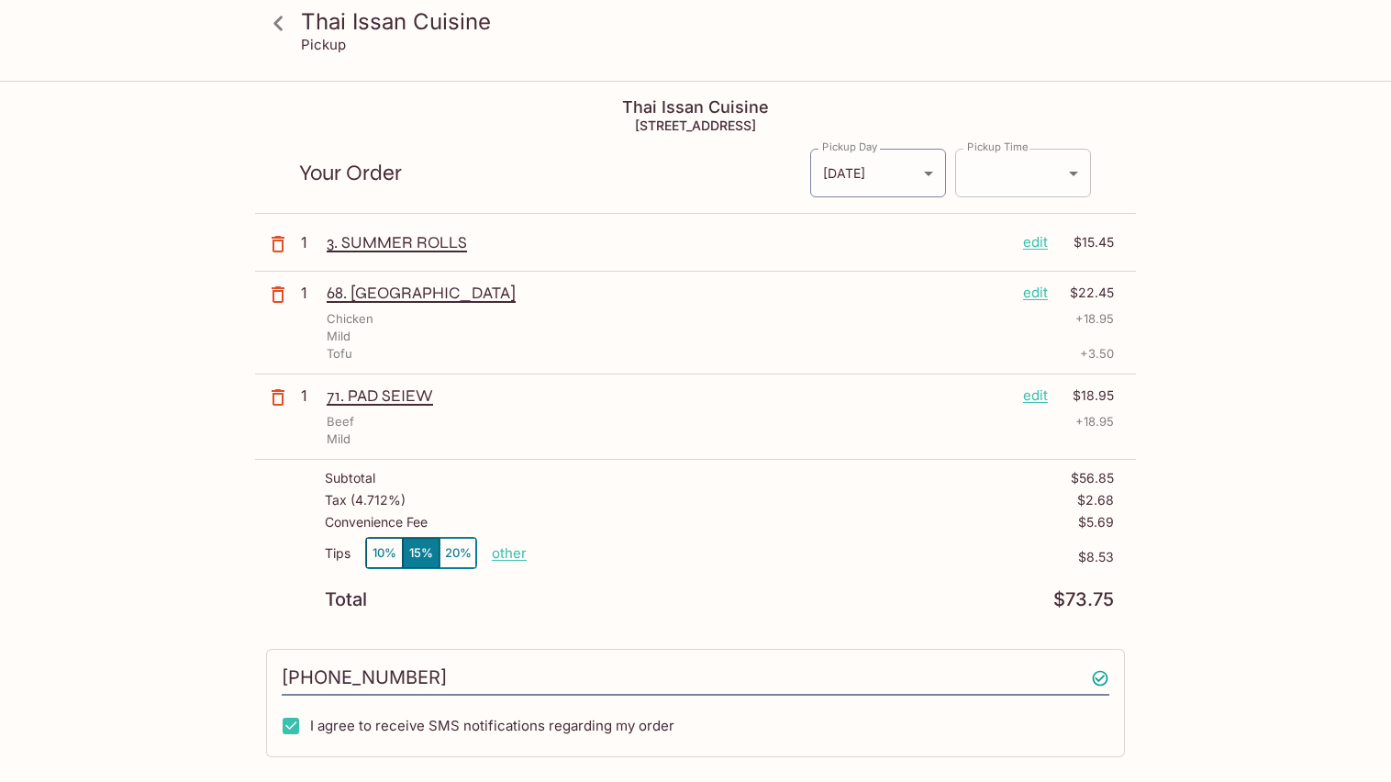
type input "[PERSON_NAME]"
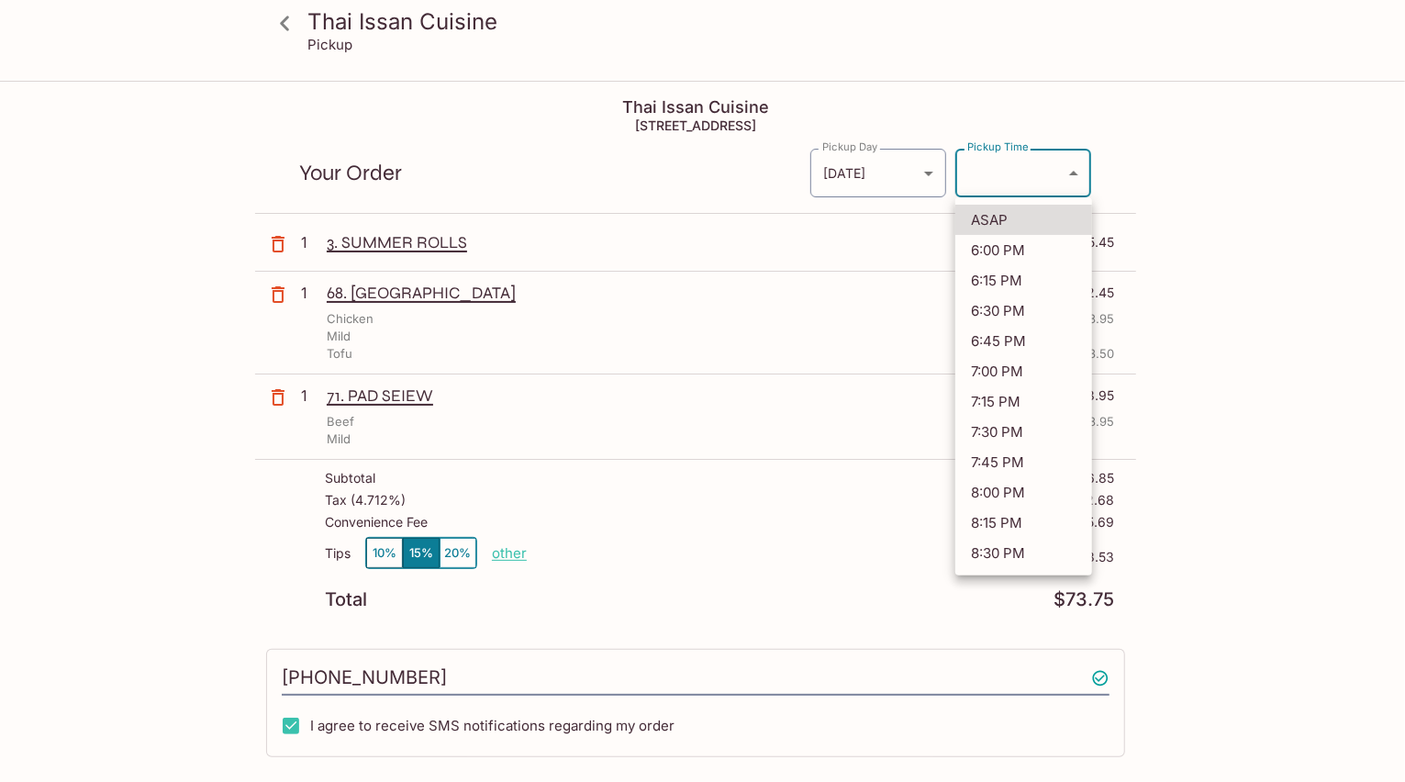
click at [1073, 172] on body "Thai Issan Cuisine Pickup Thai Issan Cuisine [STREET_ADDRESS] Your Order Pickup…" at bounding box center [702, 474] width 1405 height 782
click at [1014, 306] on li "6:30 PM" at bounding box center [1023, 311] width 137 height 30
type input "[DATE]T04:30:23.000000Z"
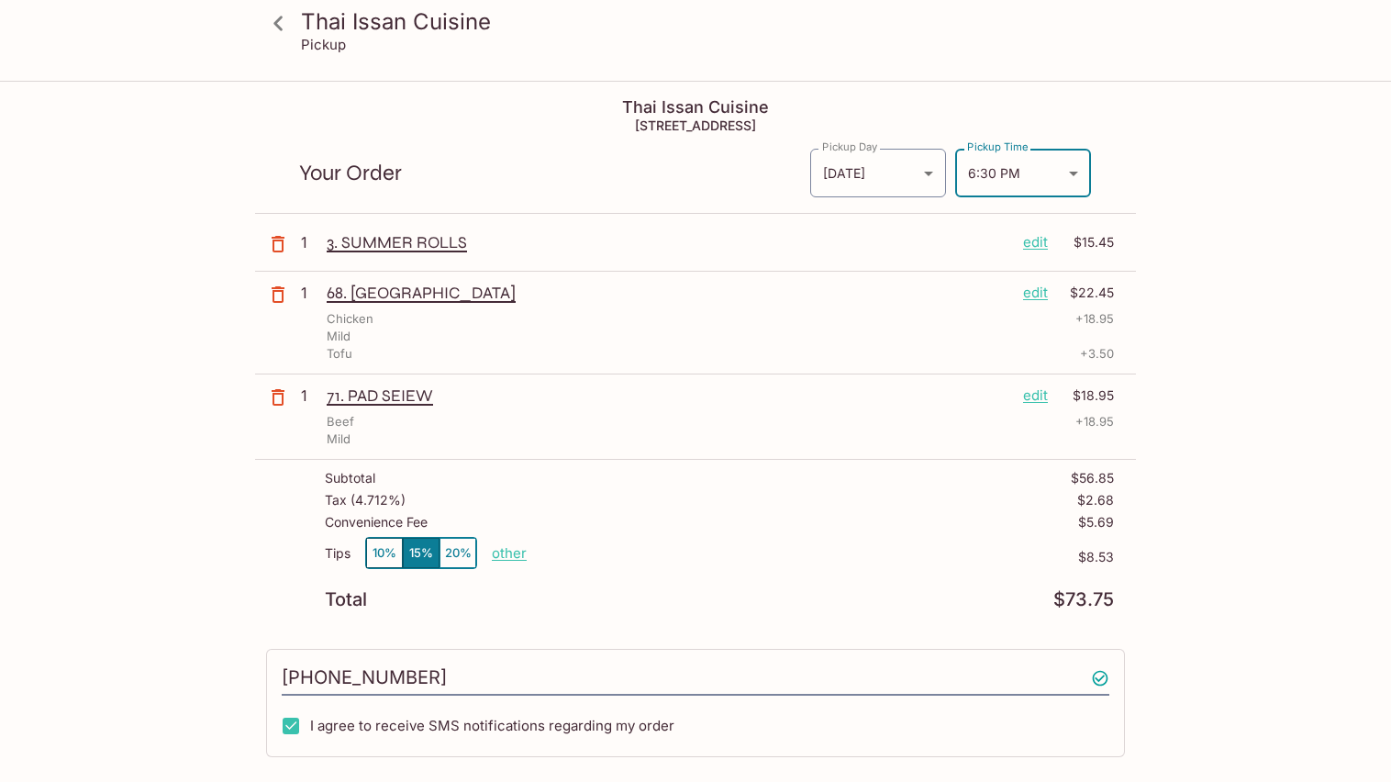
click at [1263, 517] on div "Thai Issan Cuisine Pickup Thai Issan Cuisine [STREET_ADDRESS] Your Order Pickup…" at bounding box center [695, 564] width 1175 height 962
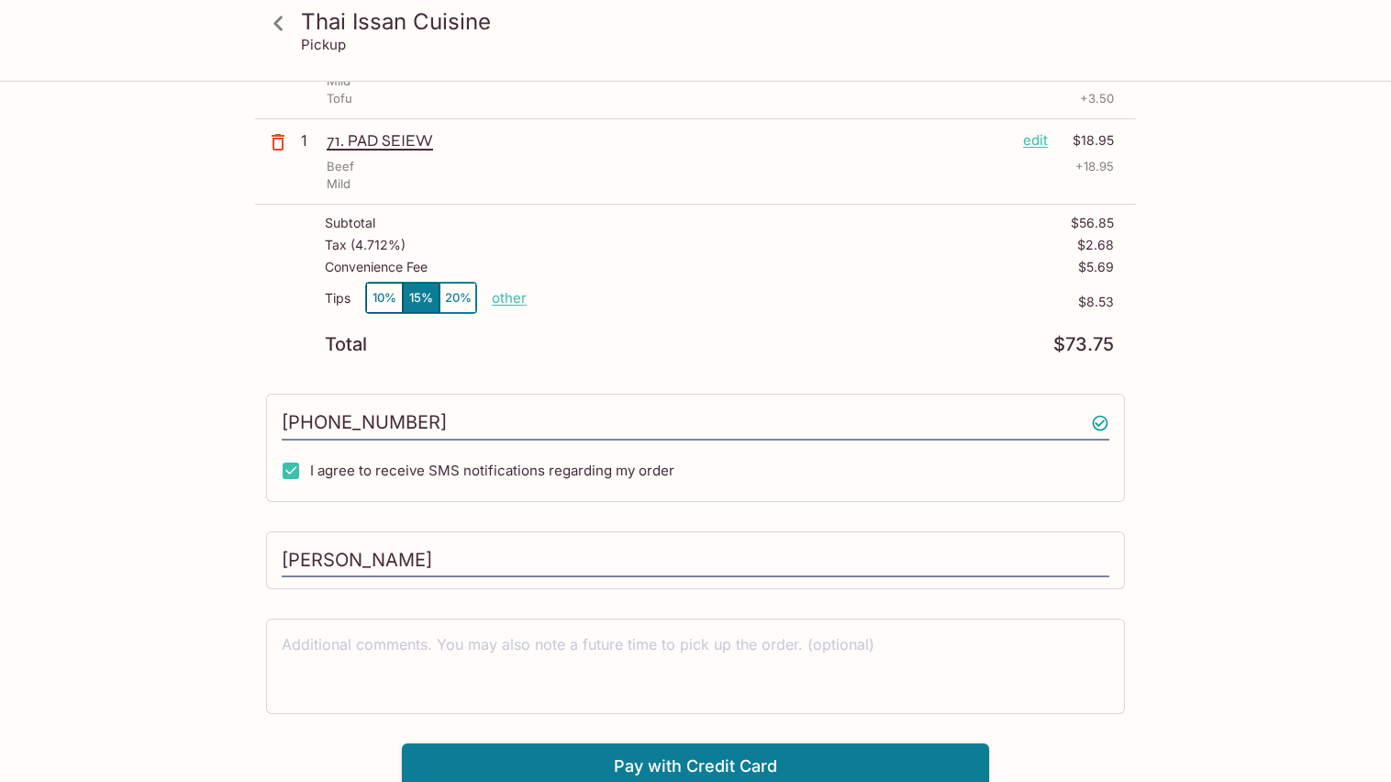
scroll to position [256, 0]
click at [694, 754] on button "Pay with Credit Card" at bounding box center [695, 765] width 587 height 46
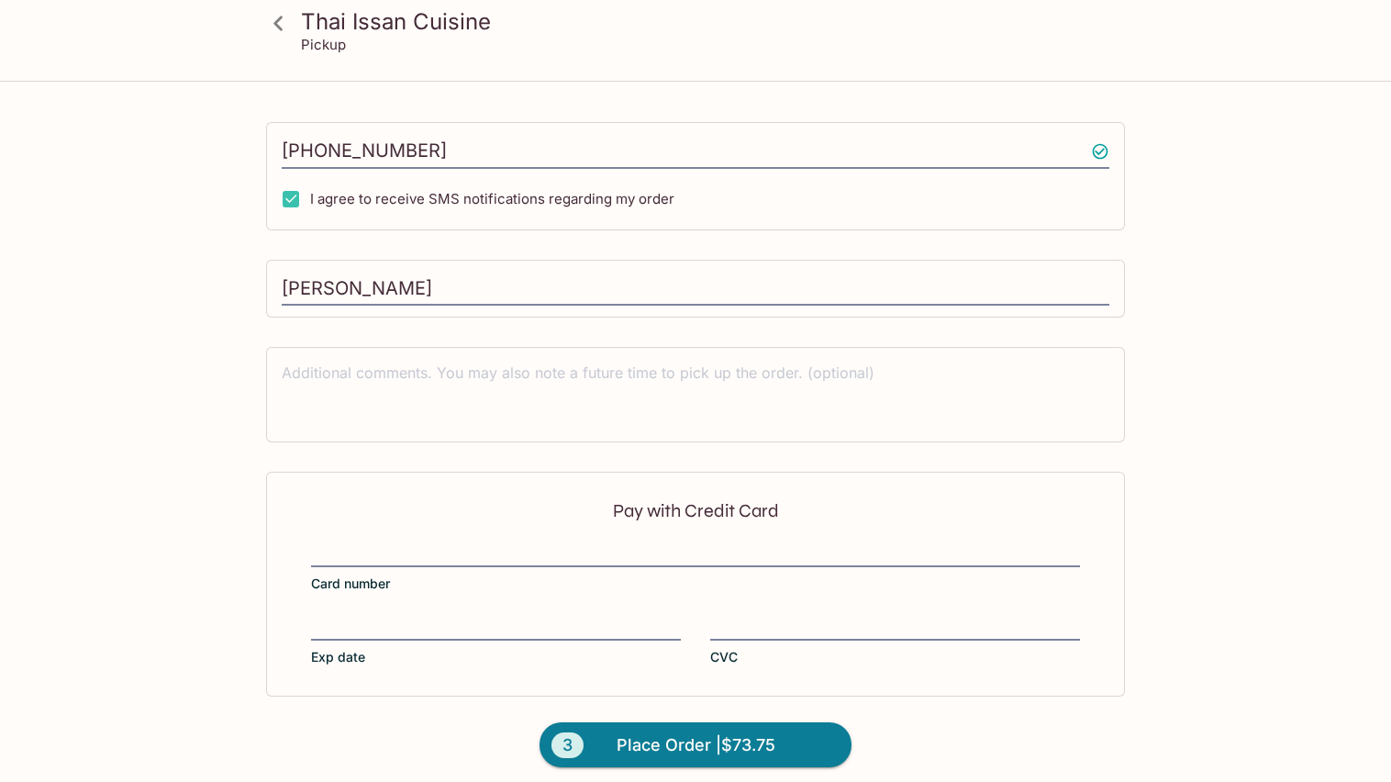
scroll to position [530, 0]
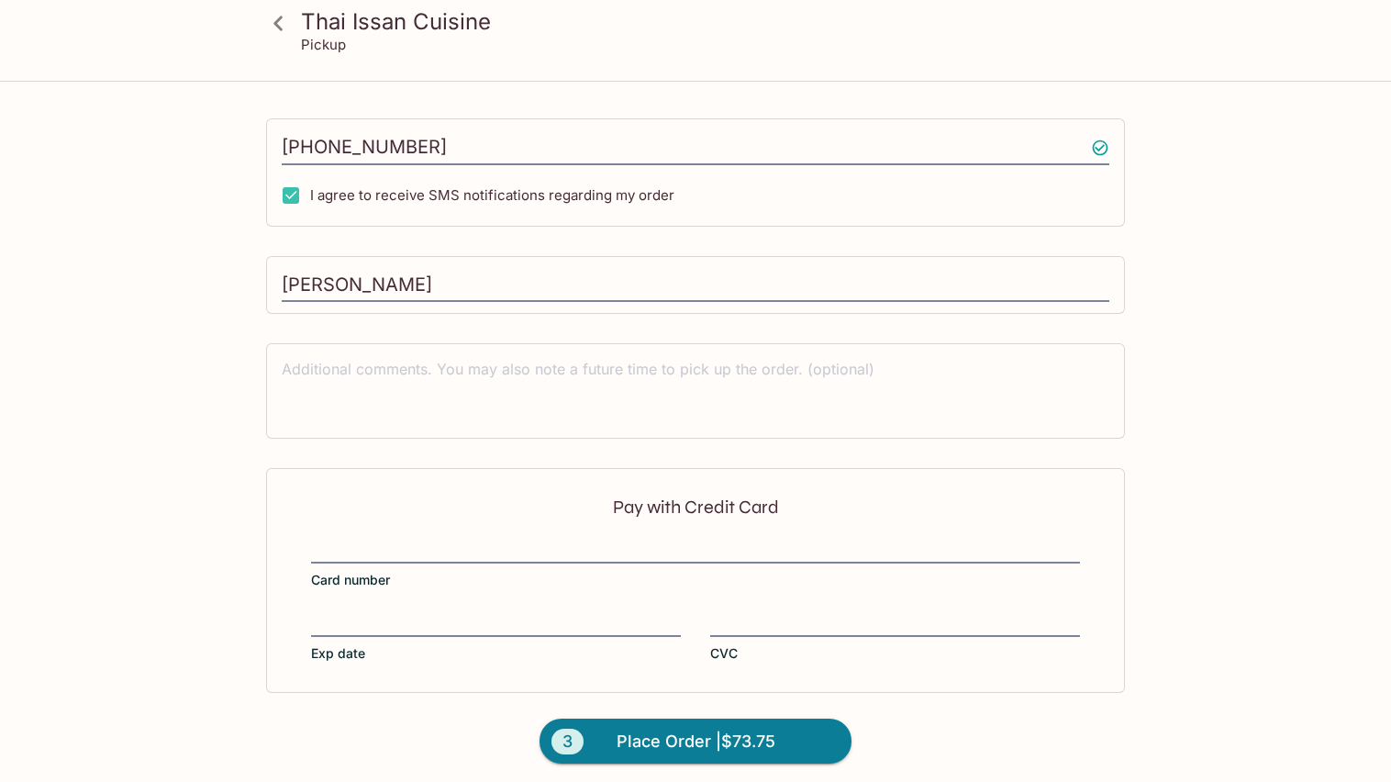
click at [340, 540] on iframe at bounding box center [695, 550] width 769 height 20
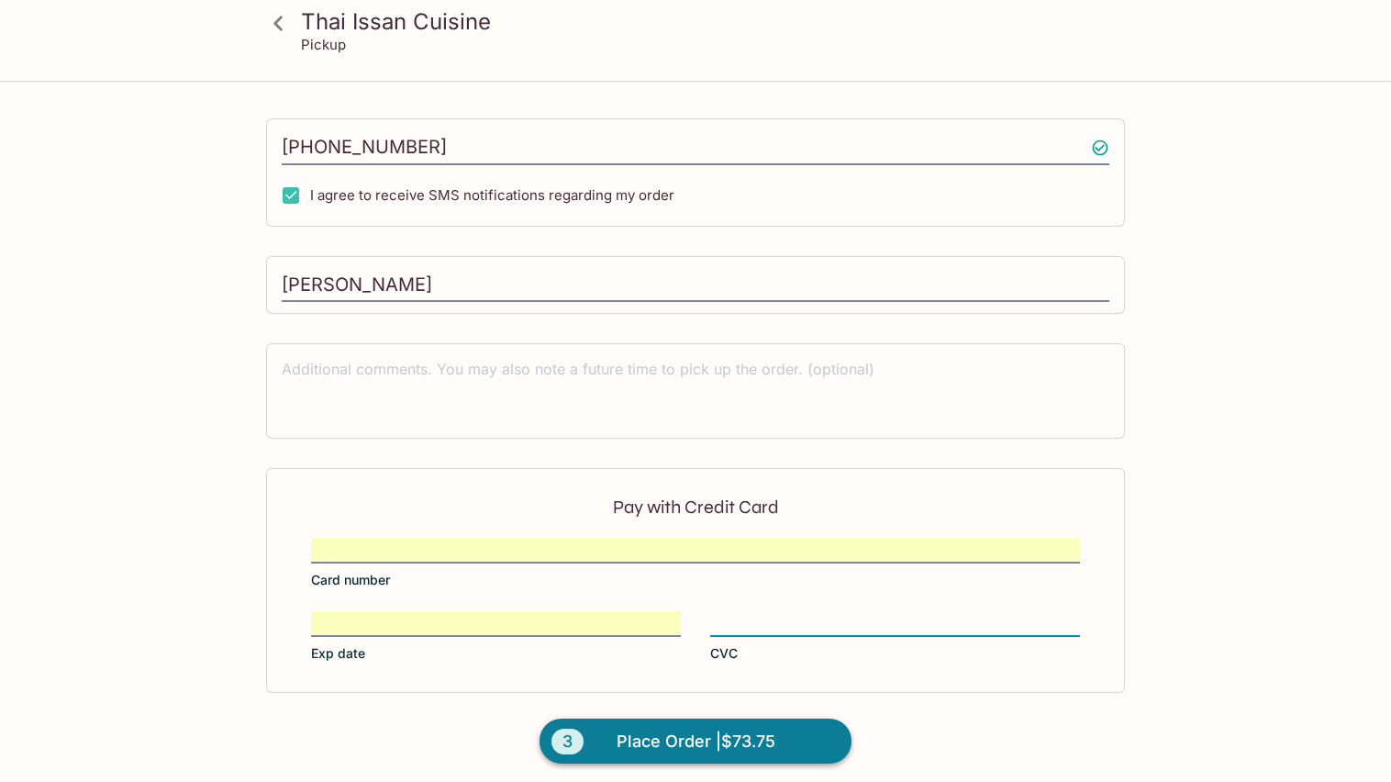
click at [688, 735] on span "Place Order | $73.75" at bounding box center [696, 741] width 159 height 29
